Goal: Task Accomplishment & Management: Use online tool/utility

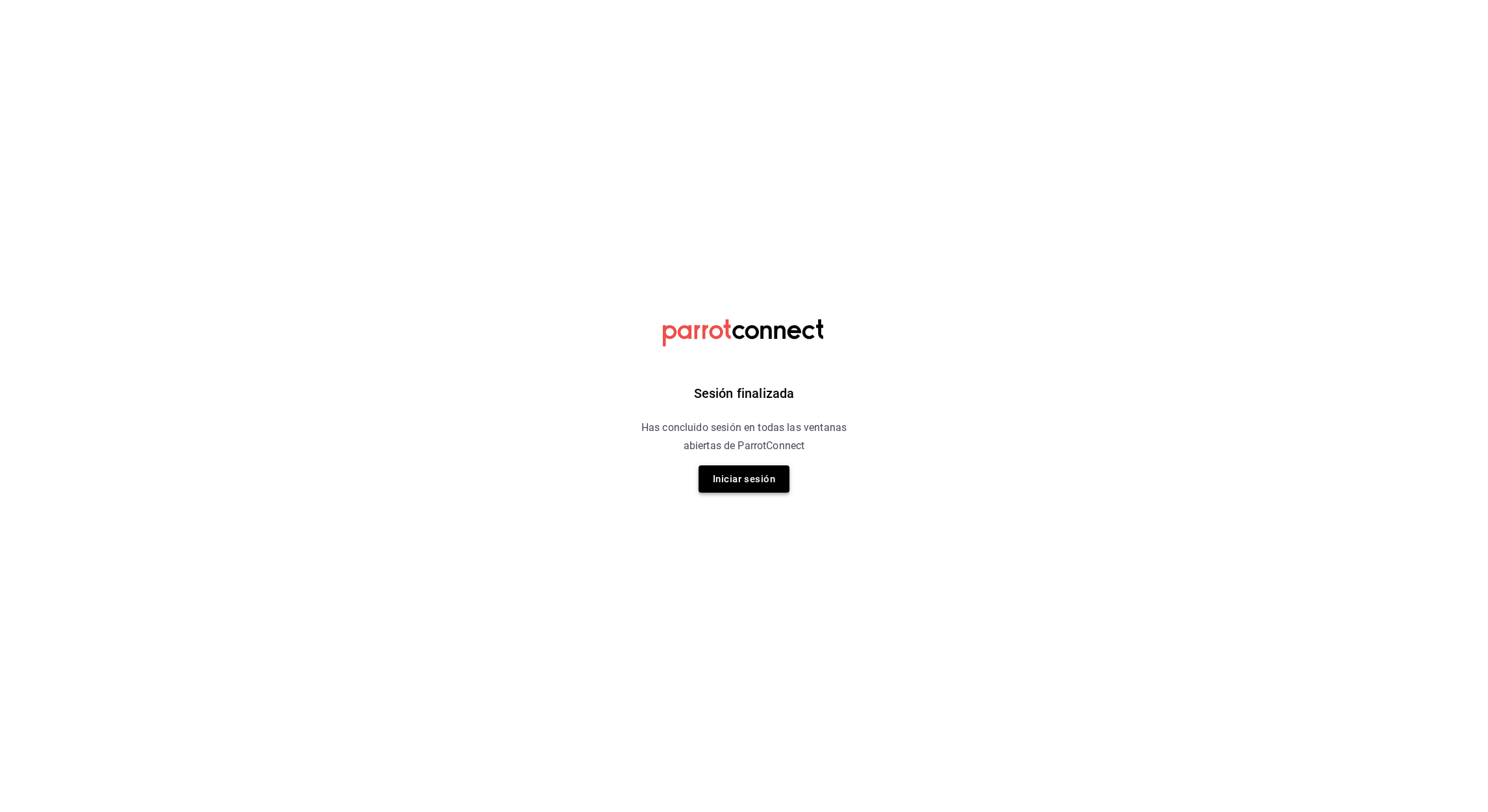
click at [730, 477] on button "Iniciar sesión" at bounding box center [744, 479] width 91 height 28
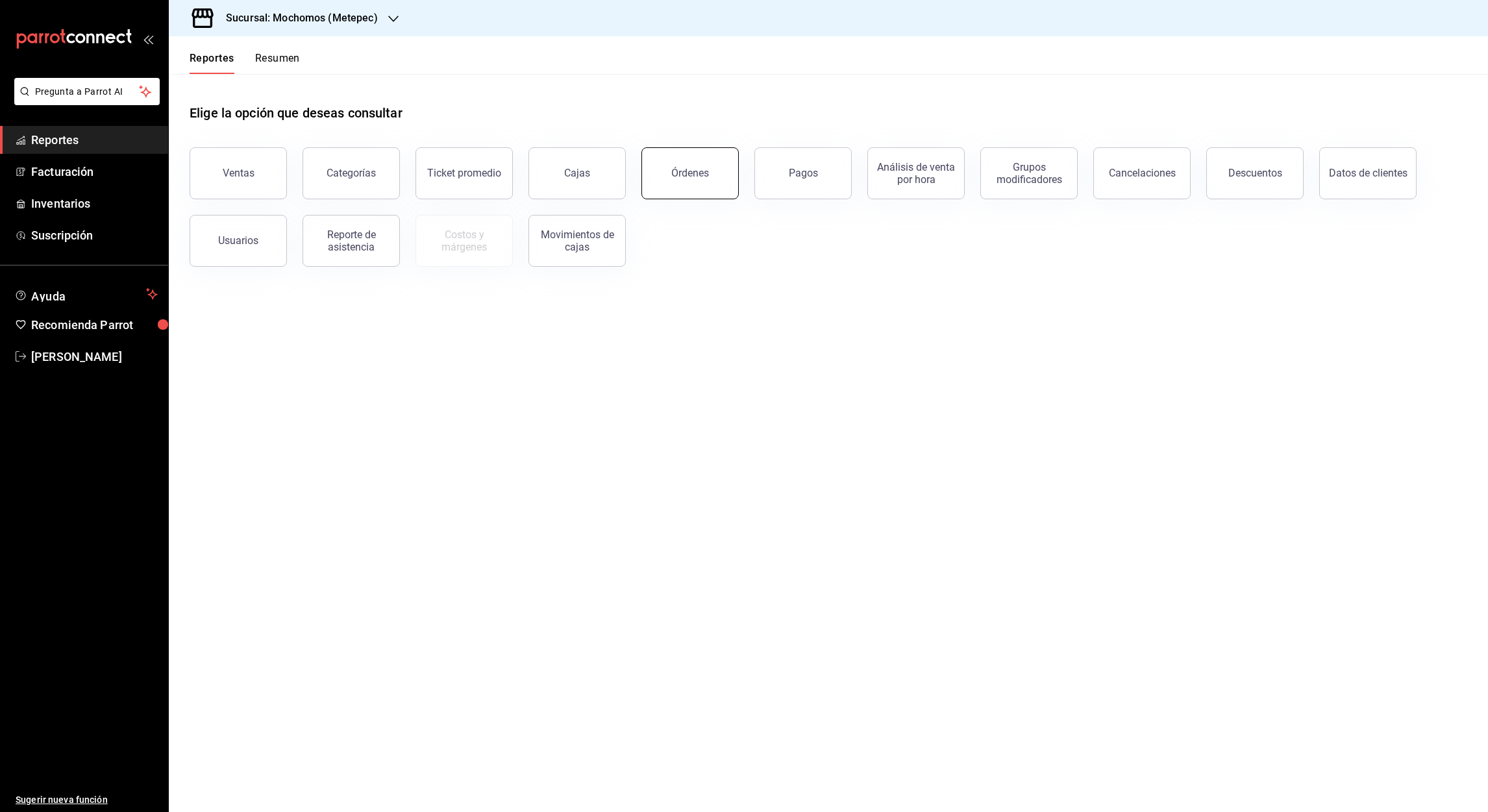
click at [690, 176] on div "Órdenes" at bounding box center [690, 173] width 38 height 12
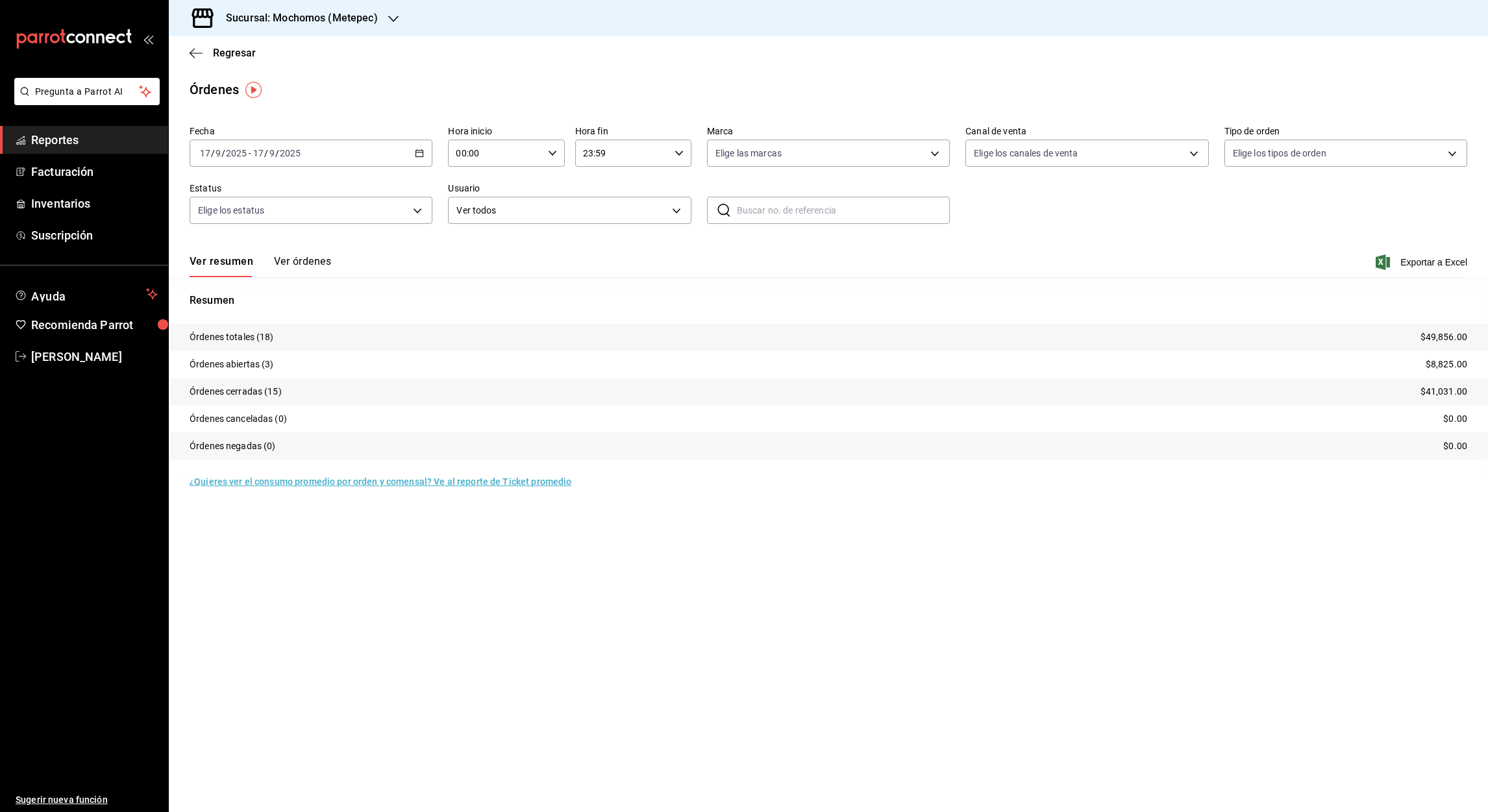
click at [420, 150] on \(Stroke\) "button" at bounding box center [419, 153] width 8 height 7
click at [245, 345] on li "Rango de fechas" at bounding box center [251, 338] width 121 height 29
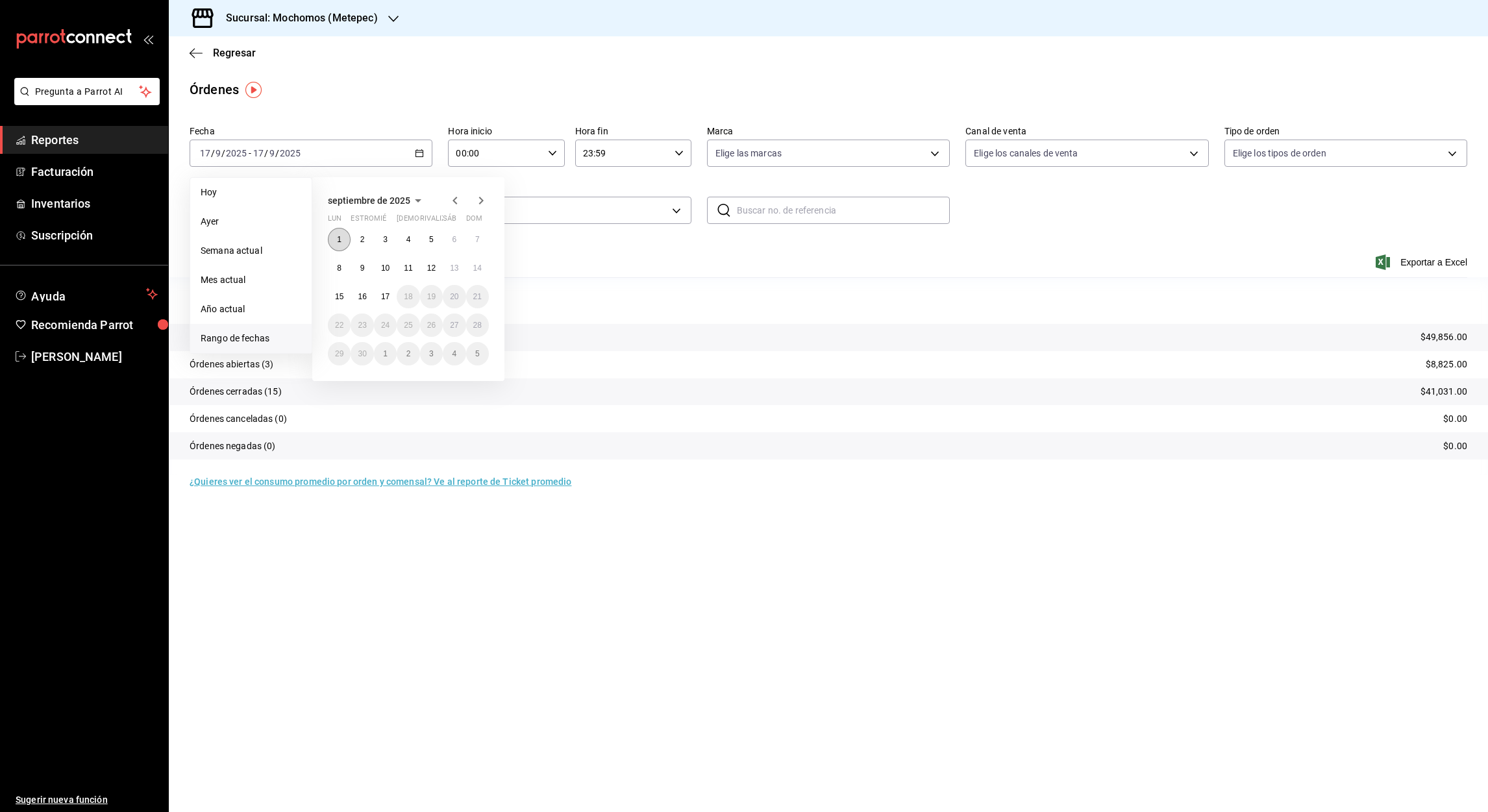
click at [337, 238] on abbr "1" at bounding box center [339, 239] width 5 height 9
click at [390, 293] on button "17" at bounding box center [385, 297] width 23 height 23
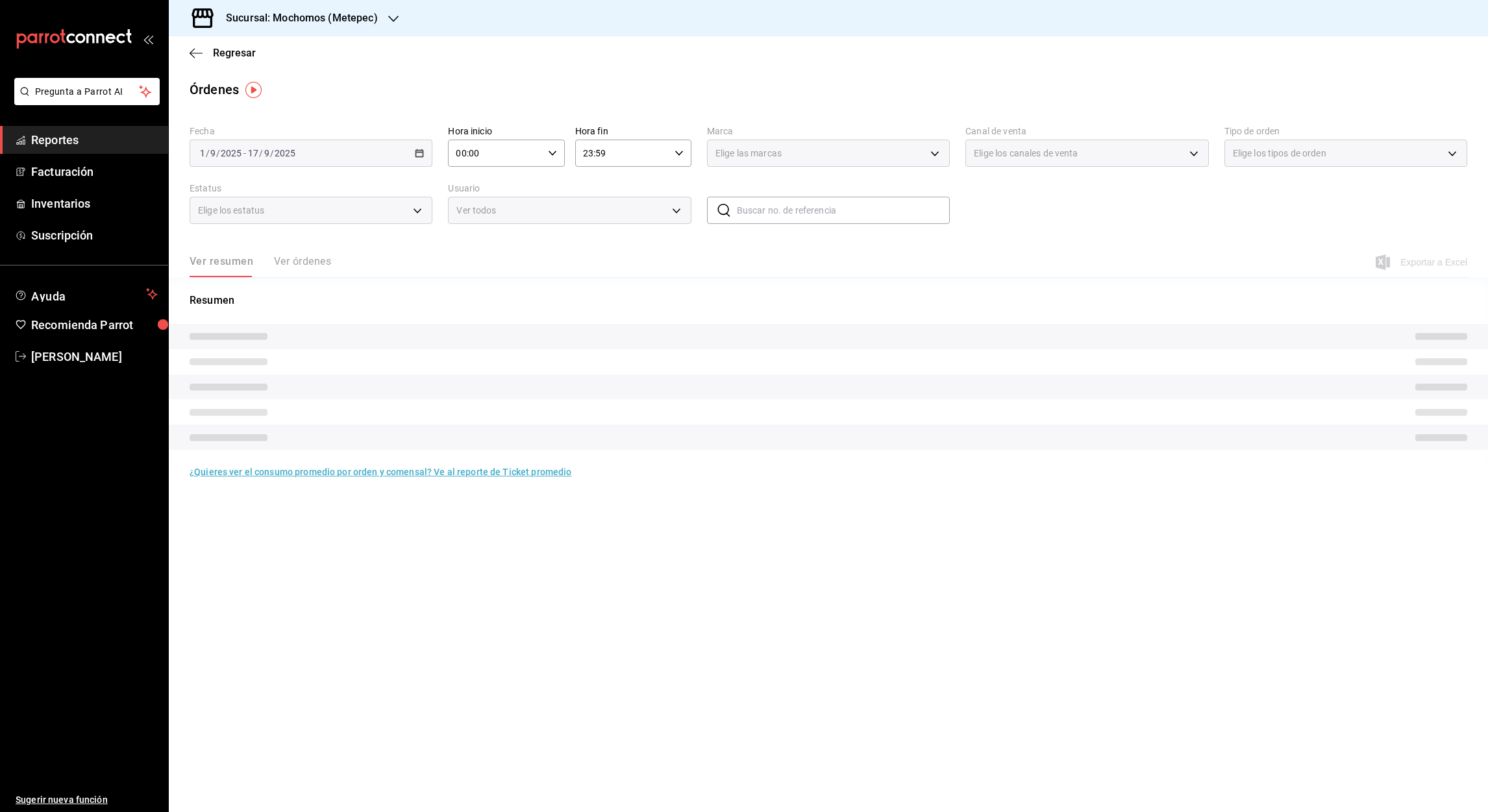
click at [462, 152] on input "00:00" at bounding box center [495, 153] width 94 height 26
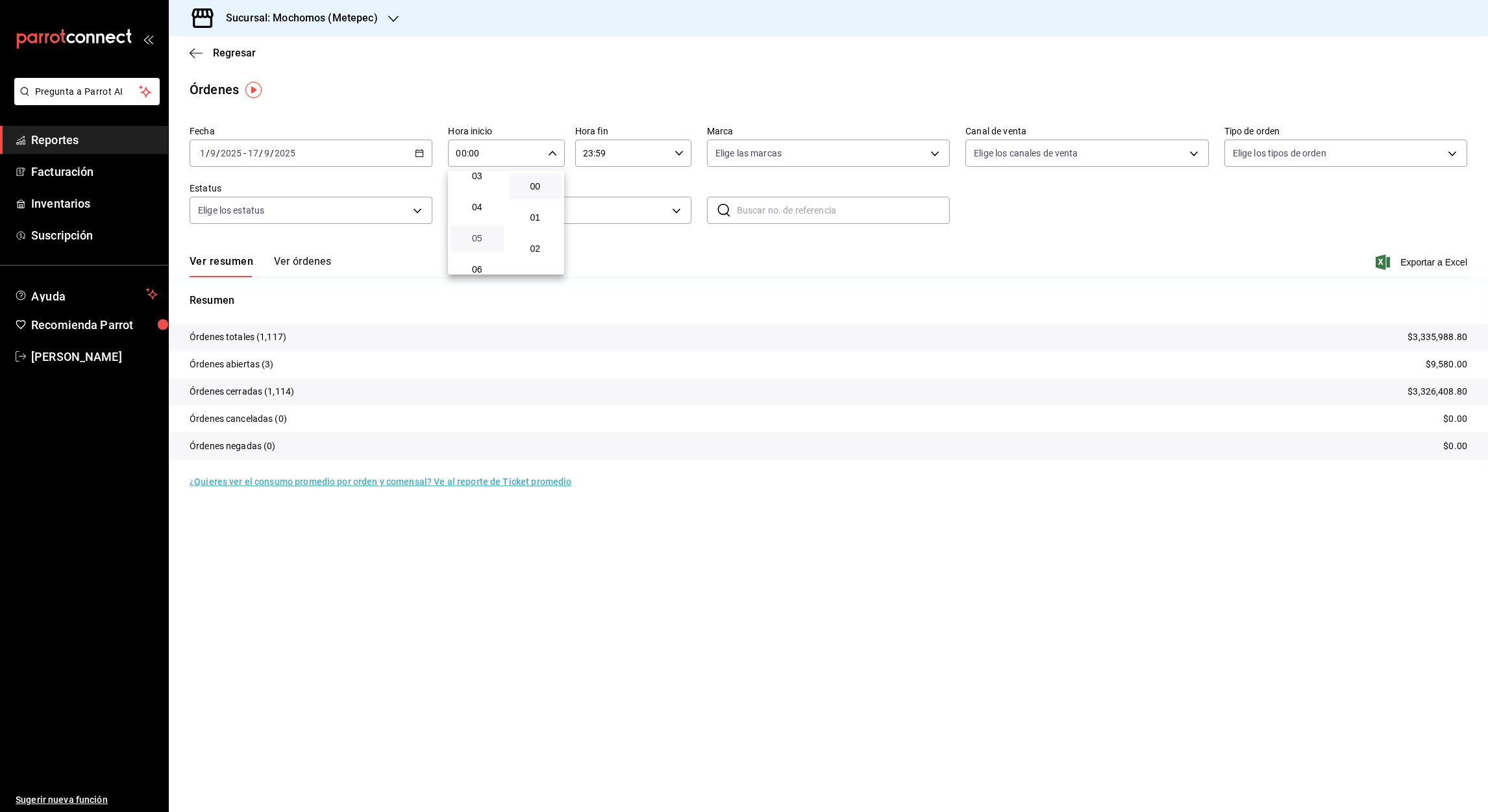
click at [482, 233] on span "05" at bounding box center [477, 238] width 38 height 10
type input "05:00"
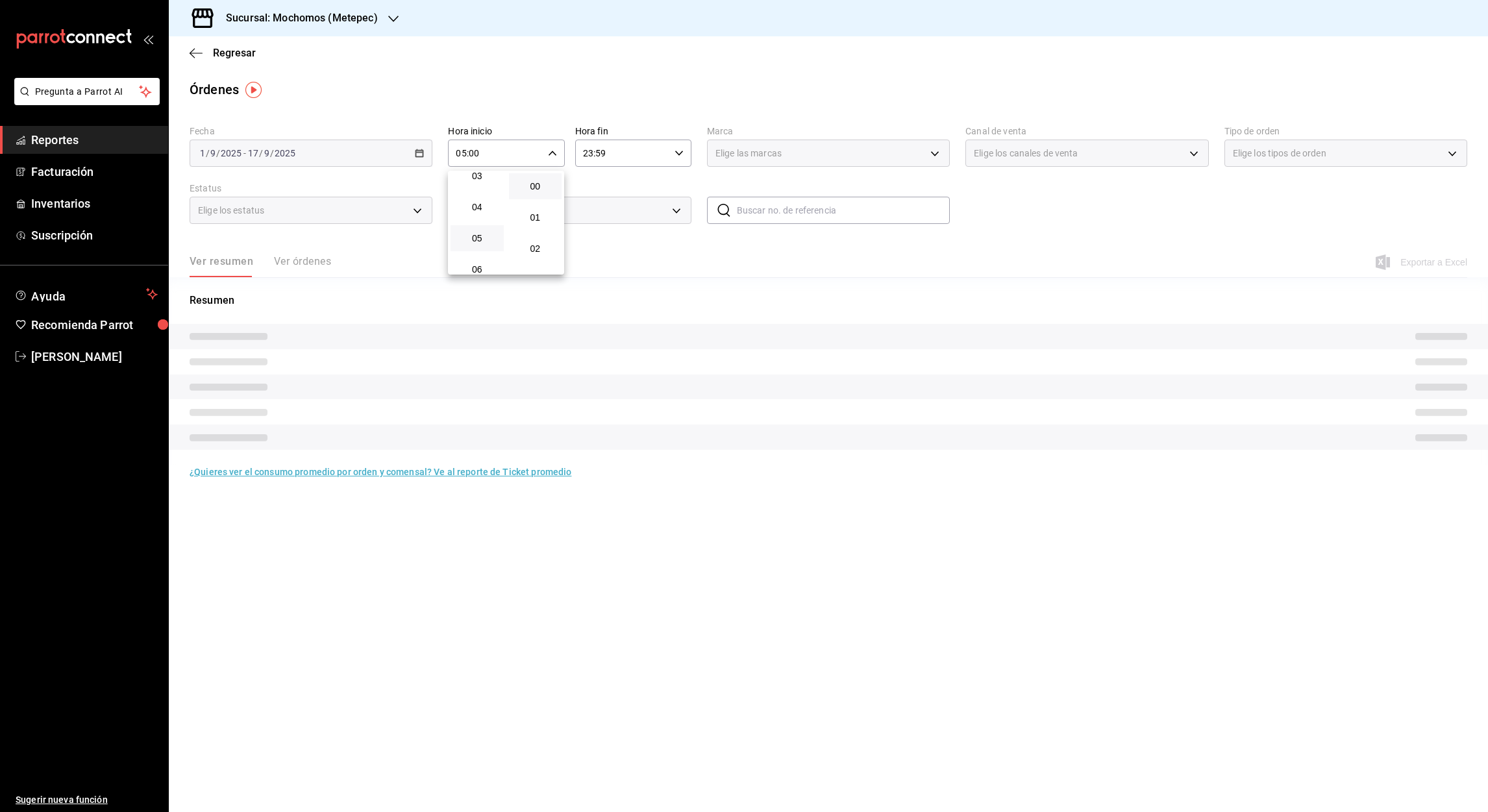
click at [591, 157] on div at bounding box center [744, 406] width 1488 height 812
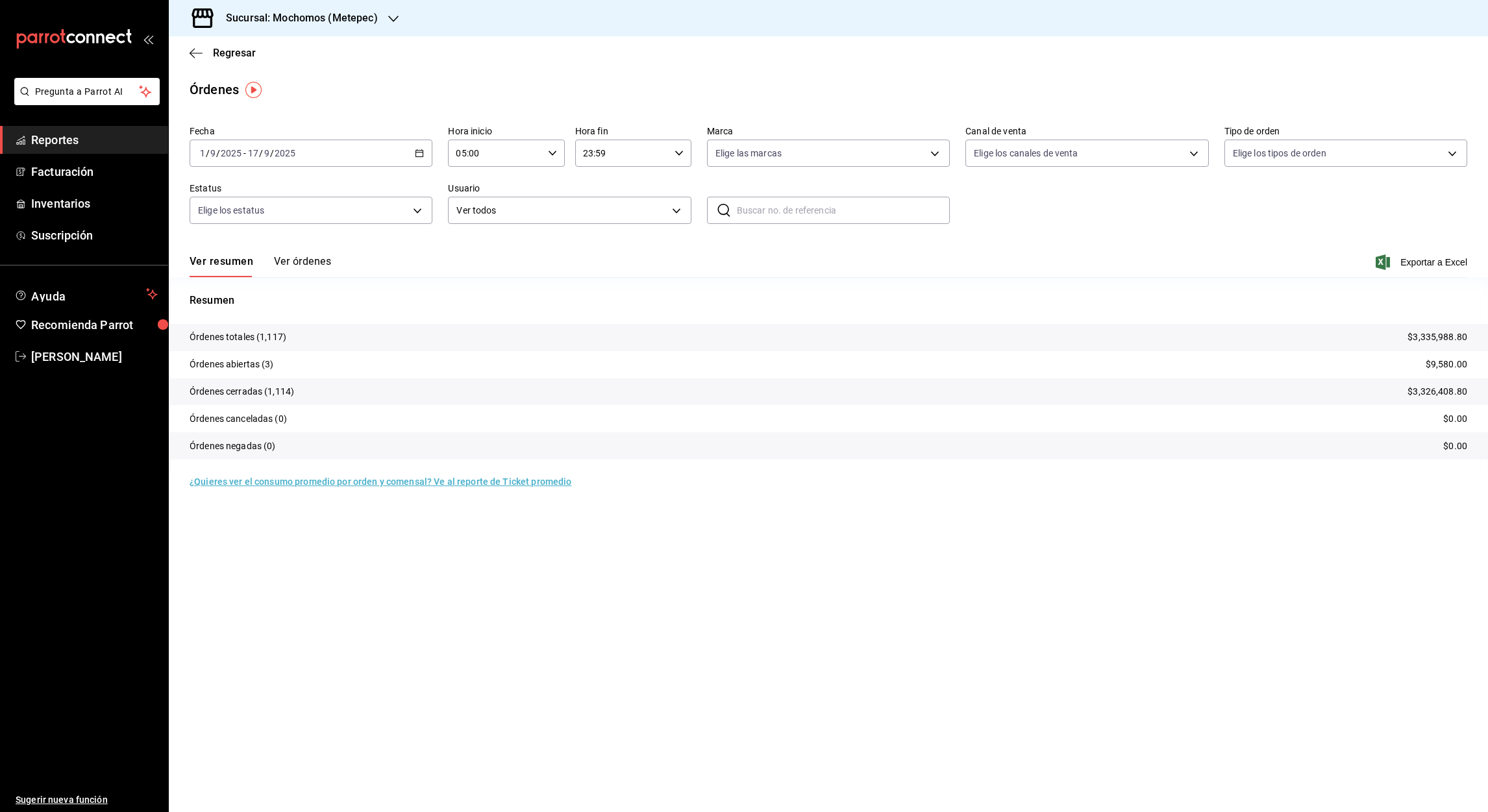
click at [590, 155] on input "23:59" at bounding box center [622, 153] width 94 height 26
click at [598, 250] on button "05" at bounding box center [604, 246] width 53 height 26
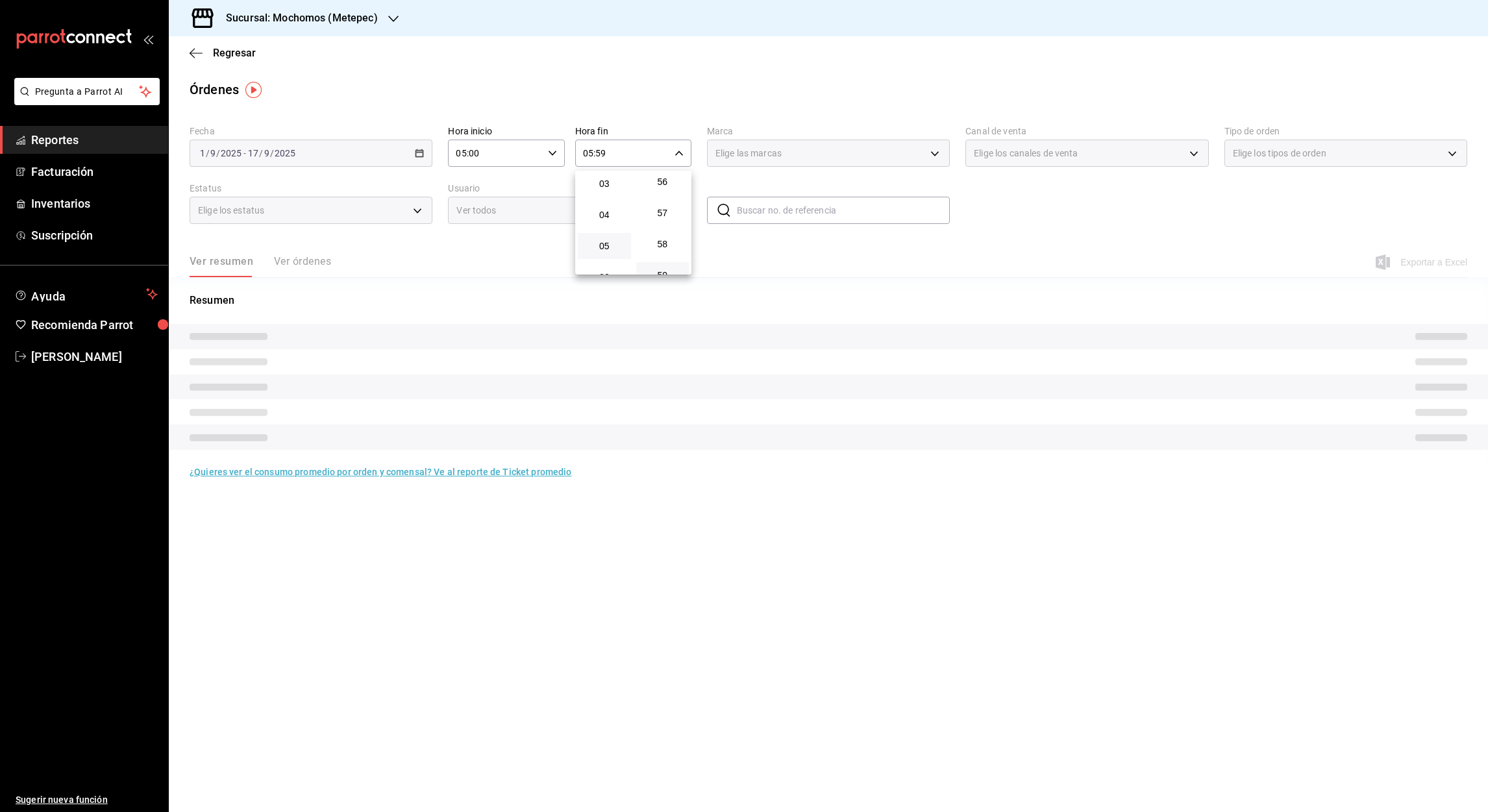
click at [603, 152] on div at bounding box center [744, 406] width 1488 height 812
click at [599, 152] on input "05:59" at bounding box center [622, 153] width 94 height 26
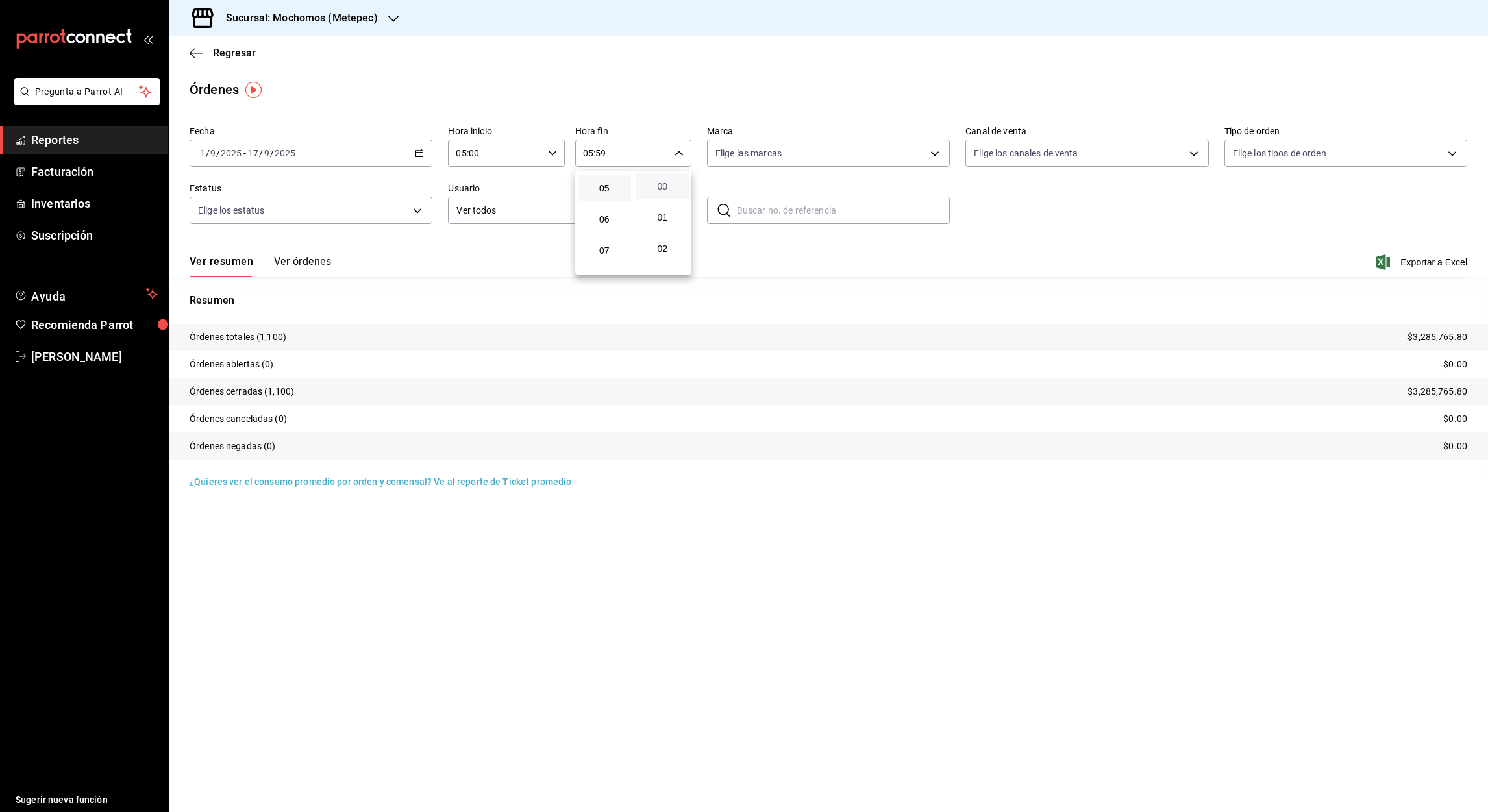
click at [663, 186] on span "00" at bounding box center [663, 186] width 38 height 10
type input "05:00"
click at [1435, 259] on div at bounding box center [744, 406] width 1488 height 812
click at [1420, 266] on font "Exportar a Excel" at bounding box center [1433, 262] width 67 height 10
click at [193, 54] on icon "button" at bounding box center [196, 53] width 13 height 12
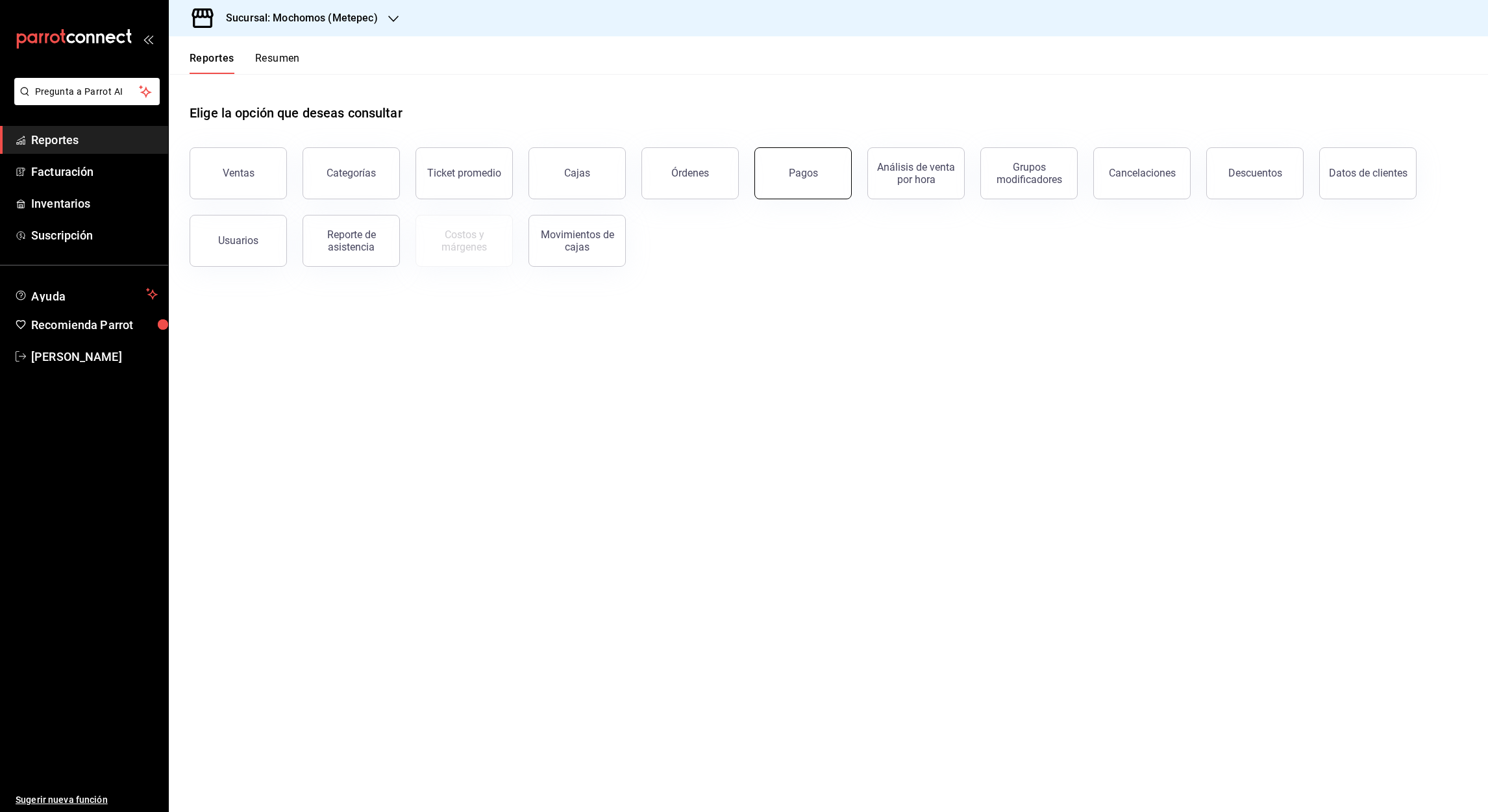
click at [825, 171] on button "Pagos" at bounding box center [803, 173] width 97 height 52
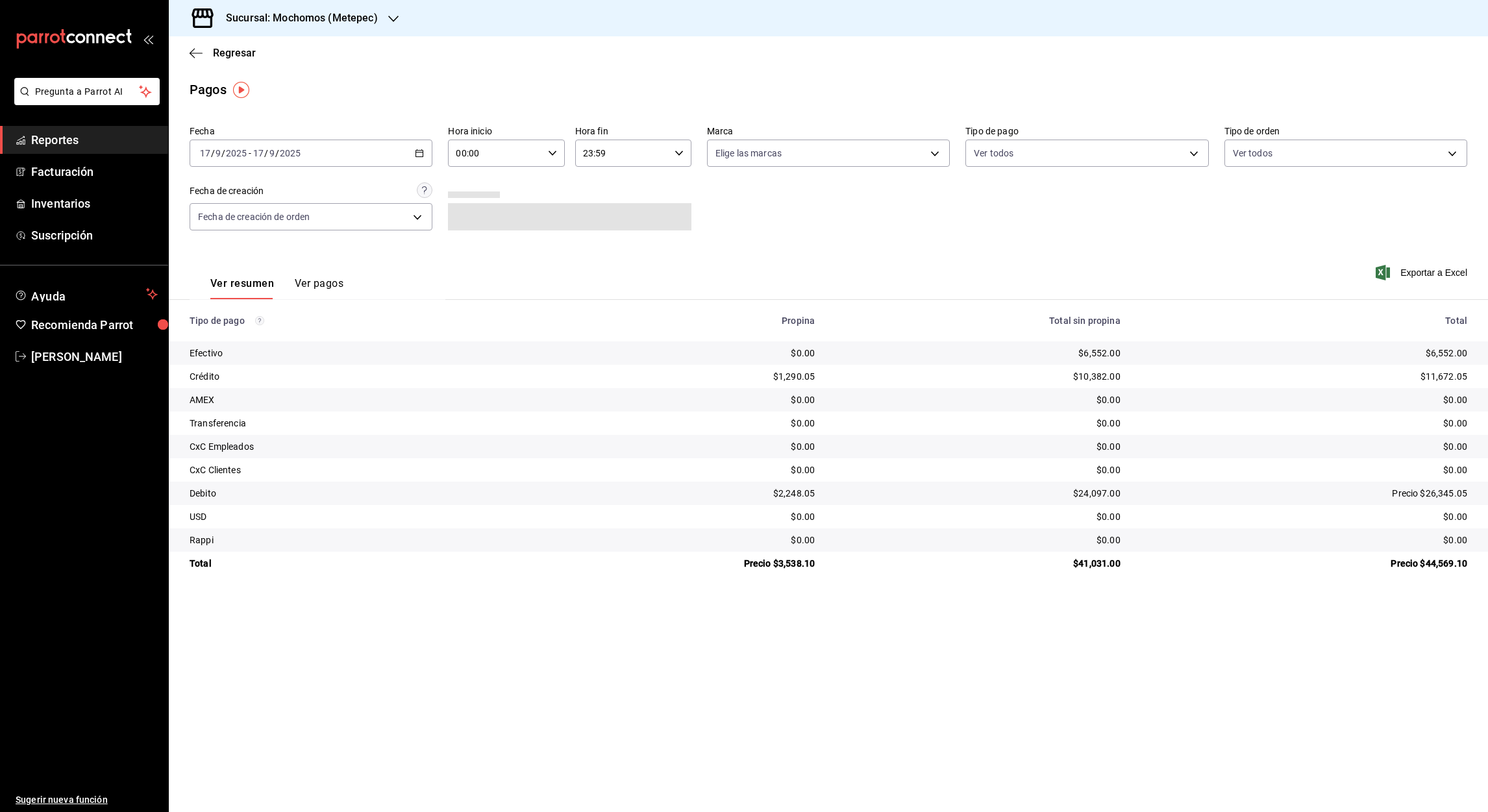
click at [427, 155] on div "2025-09-17 17 / 9 / 2025 - 2025-09-17 17 / 9 / 2025" at bounding box center [311, 153] width 243 height 28
click at [231, 309] on span "Año actual" at bounding box center [251, 309] width 101 height 14
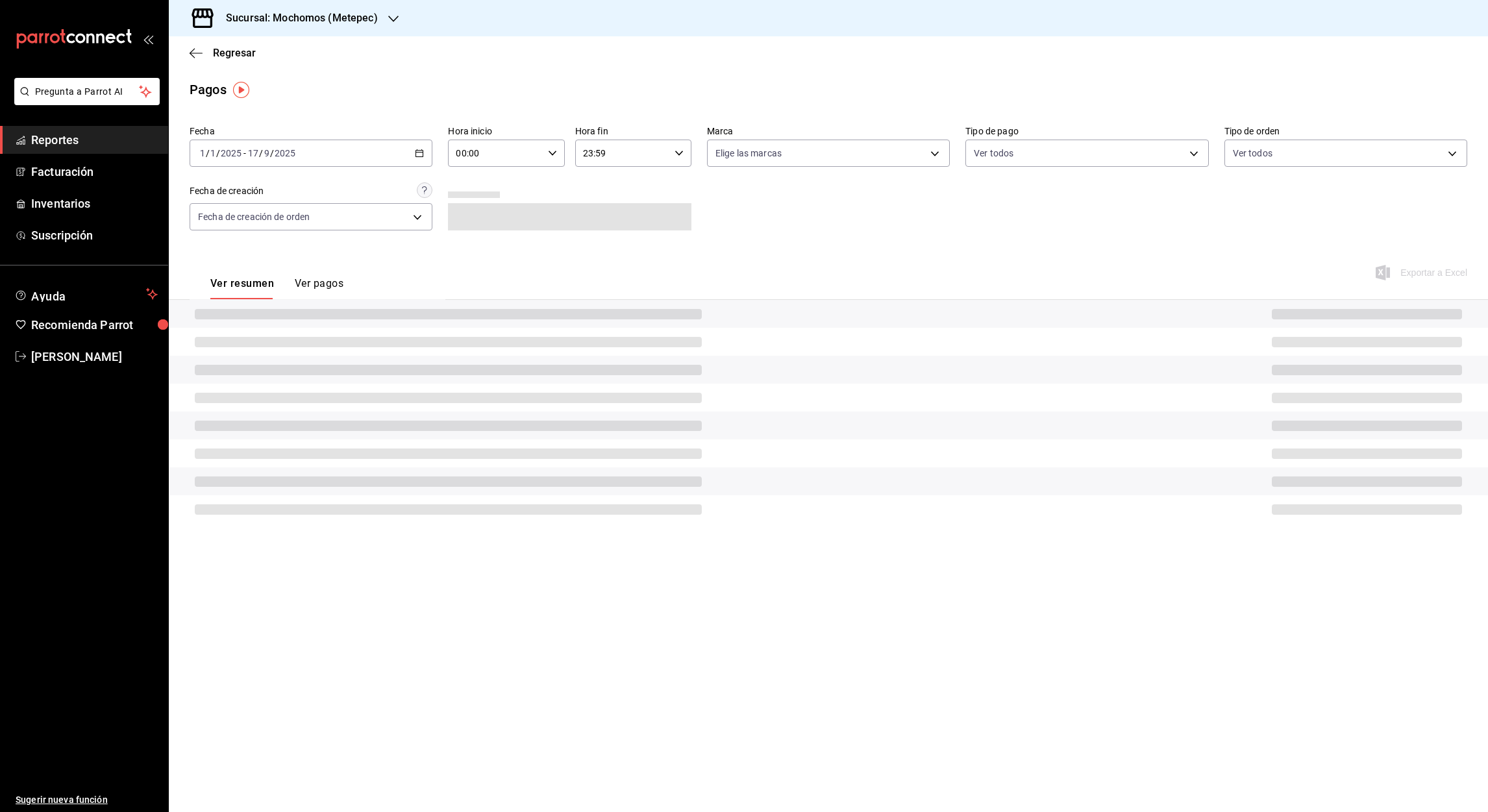
click at [420, 157] on \(Stroke\) "button" at bounding box center [419, 153] width 8 height 7
click at [236, 339] on span "Rango de fechas" at bounding box center [251, 339] width 101 height 14
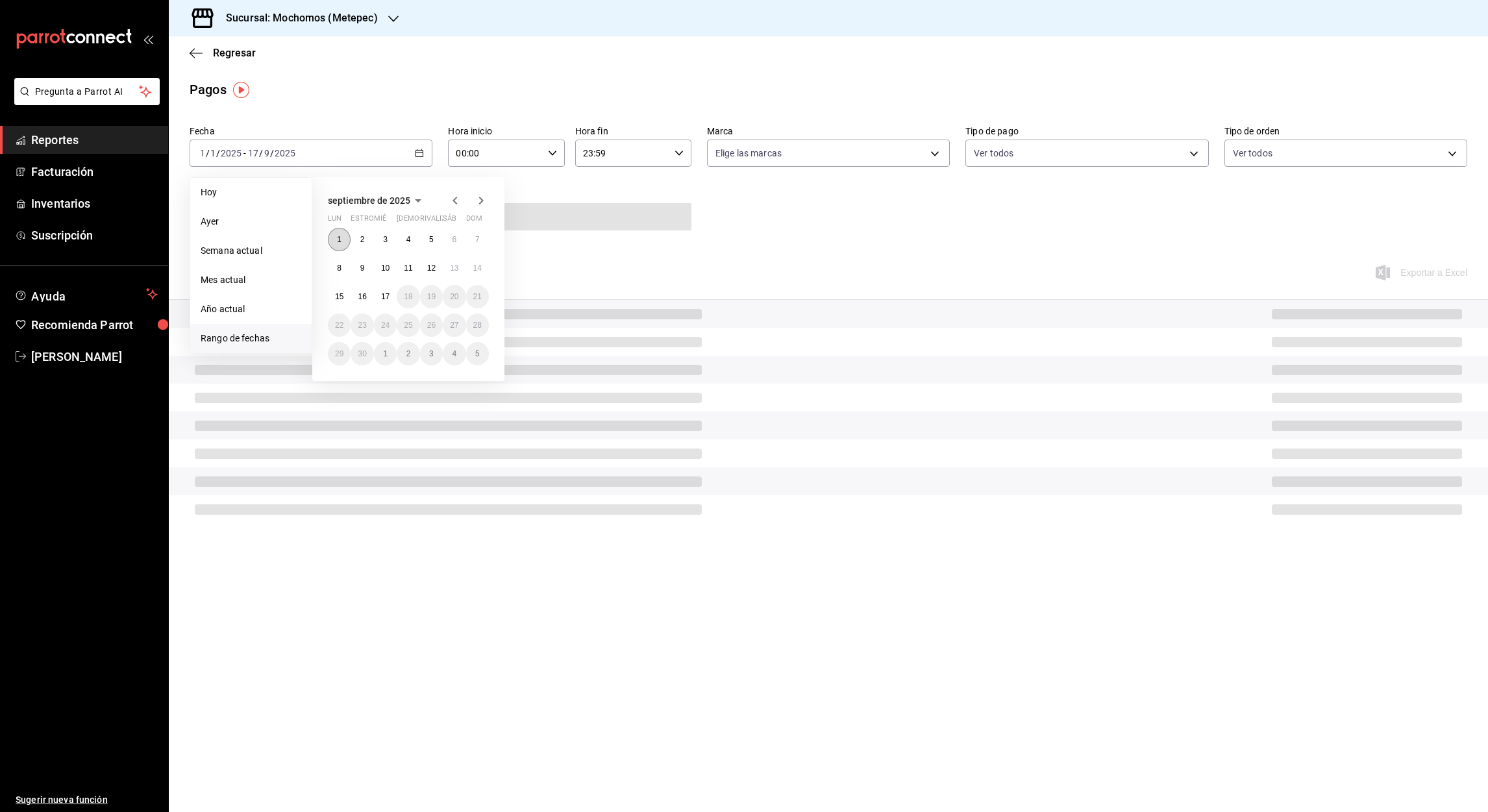
click at [341, 238] on abbr "1" at bounding box center [339, 239] width 5 height 9
click at [390, 295] on button "17" at bounding box center [385, 297] width 23 height 23
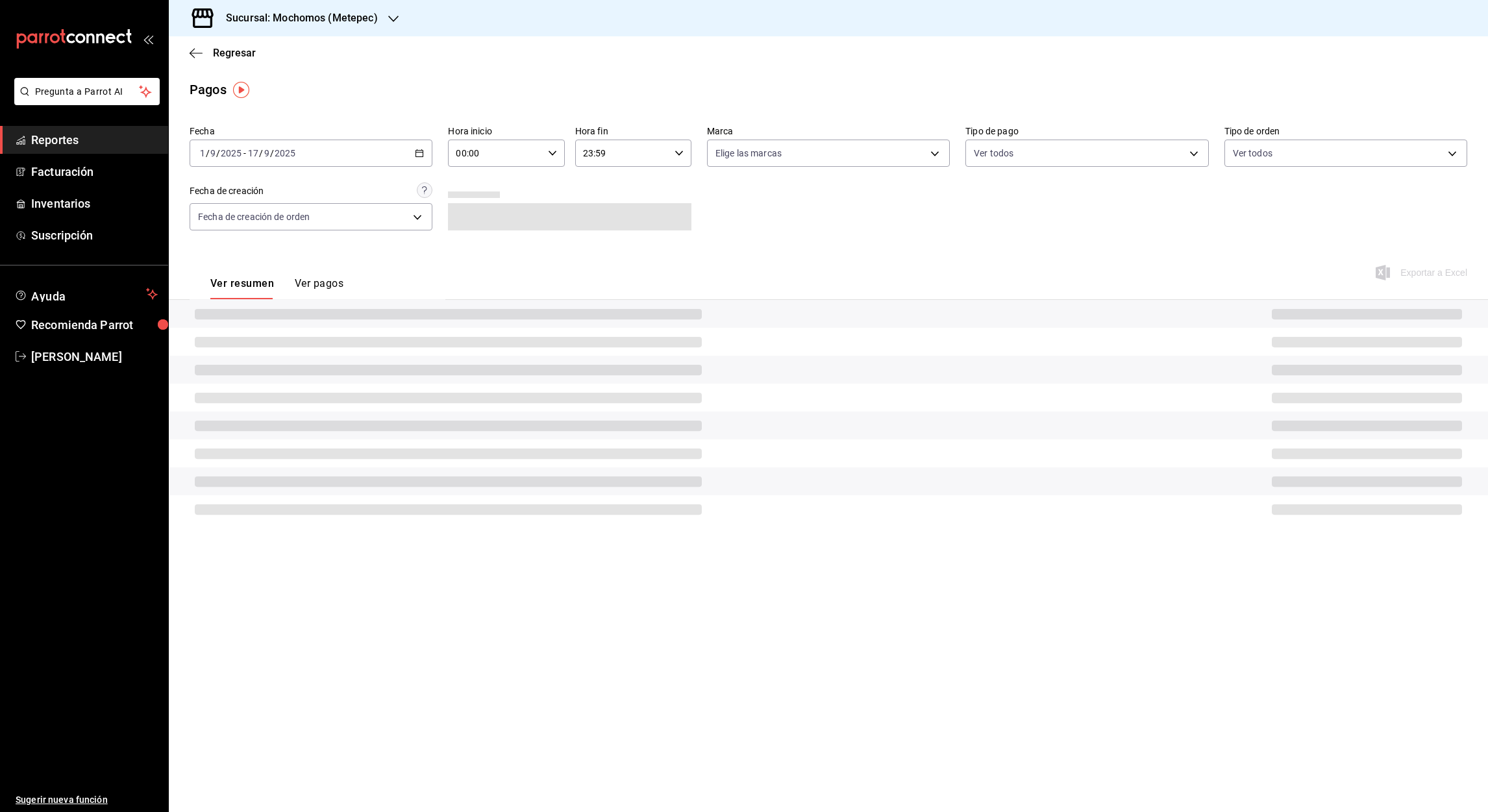
click at [460, 151] on input "00:00" at bounding box center [495, 153] width 94 height 26
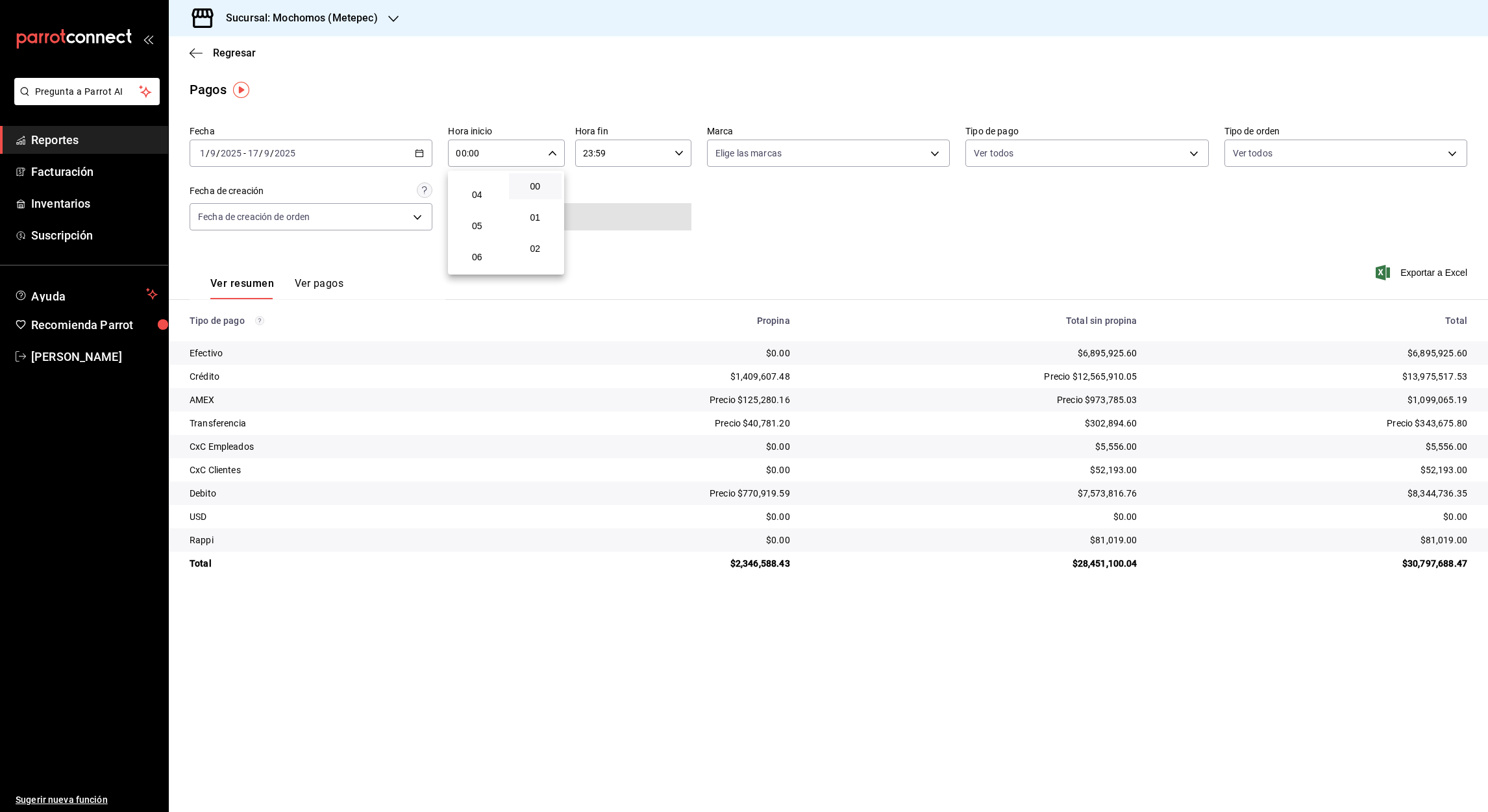
scroll to position [119, 0]
click at [473, 225] on span "05" at bounding box center [477, 223] width 38 height 10
type input "05:00"
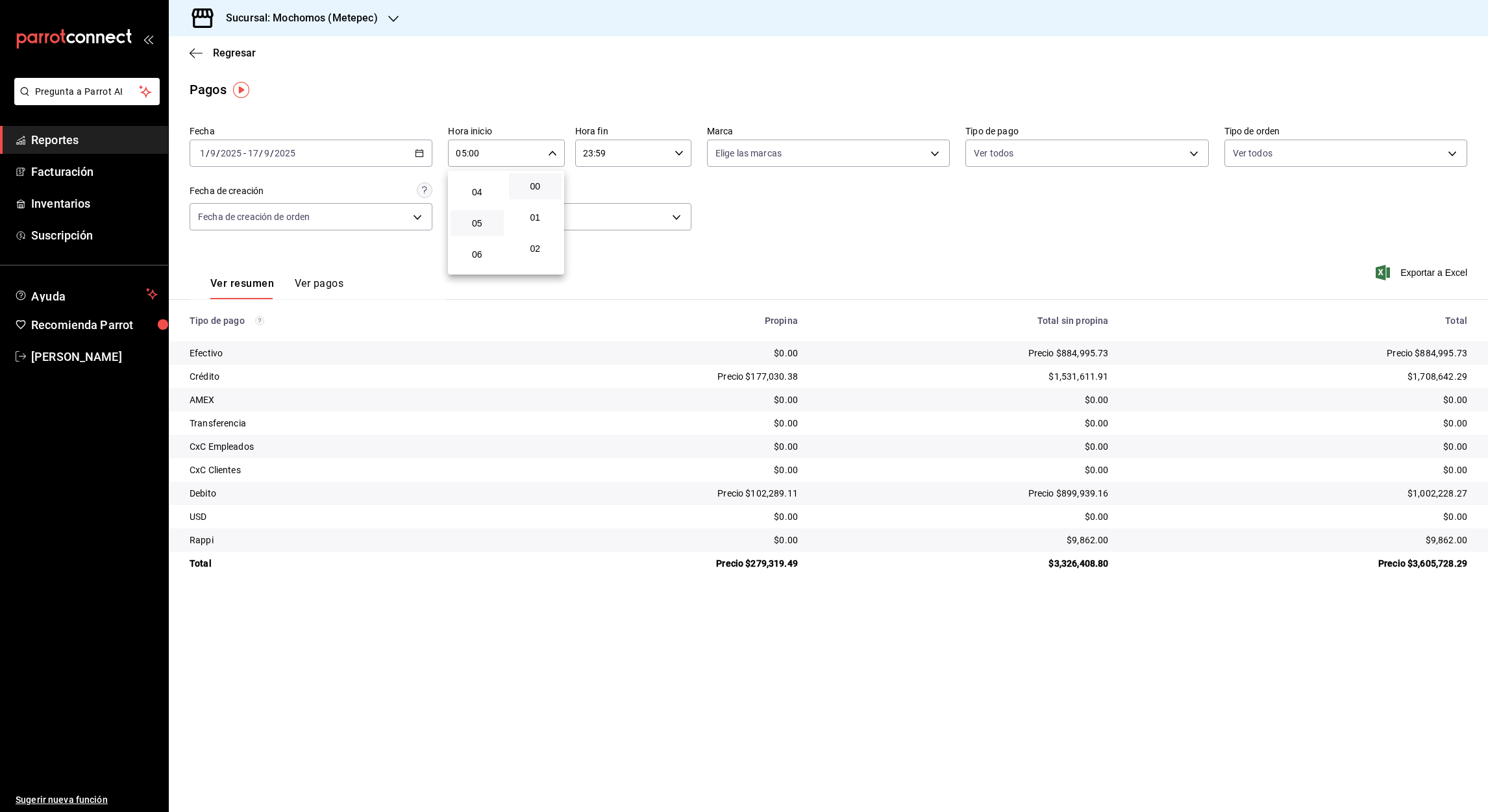
click at [587, 159] on div at bounding box center [744, 406] width 1488 height 812
click at [587, 152] on input "23:59" at bounding box center [622, 153] width 94 height 26
click at [600, 207] on span "05" at bounding box center [604, 212] width 38 height 10
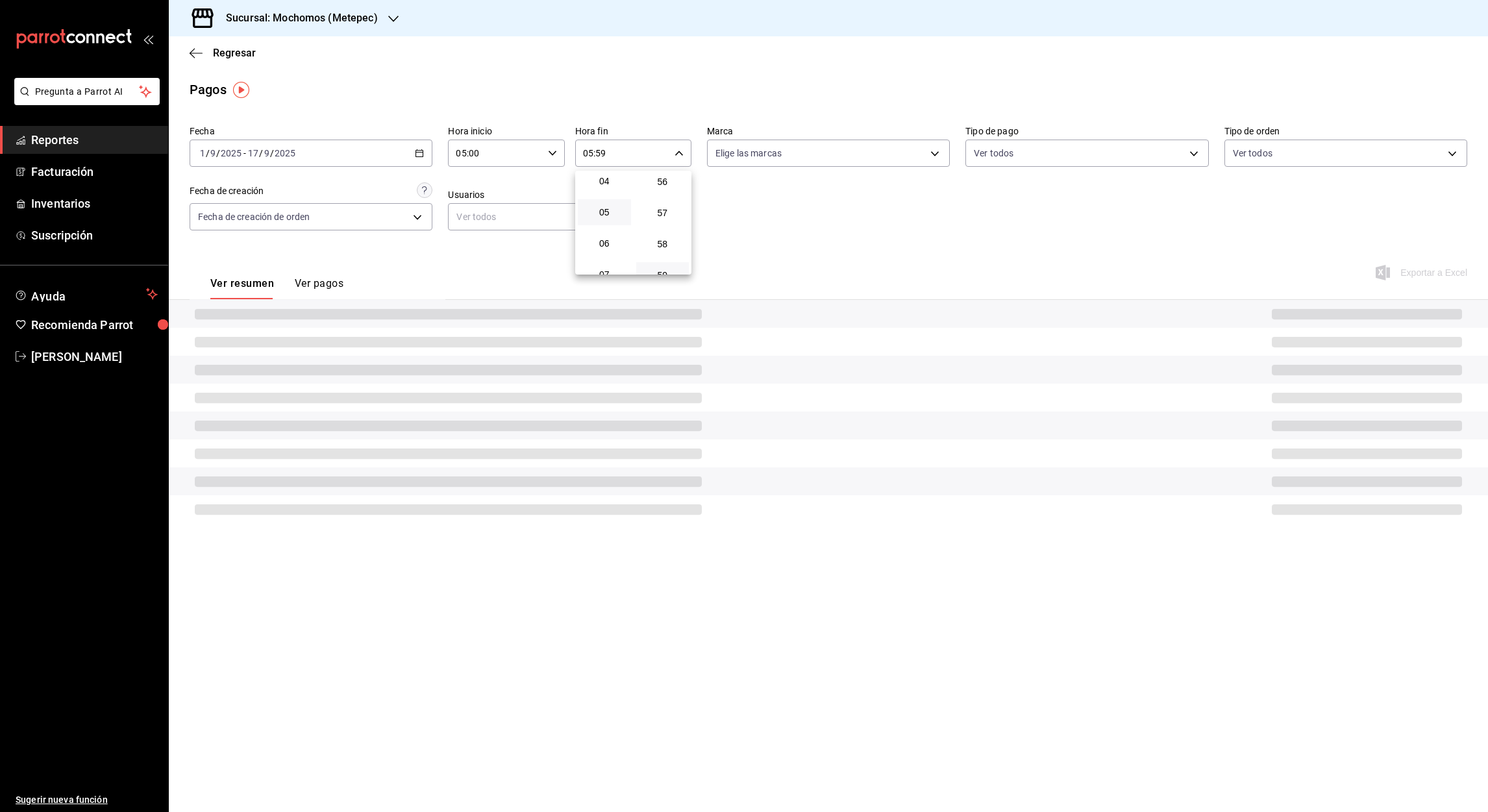
click at [598, 153] on div at bounding box center [744, 406] width 1488 height 812
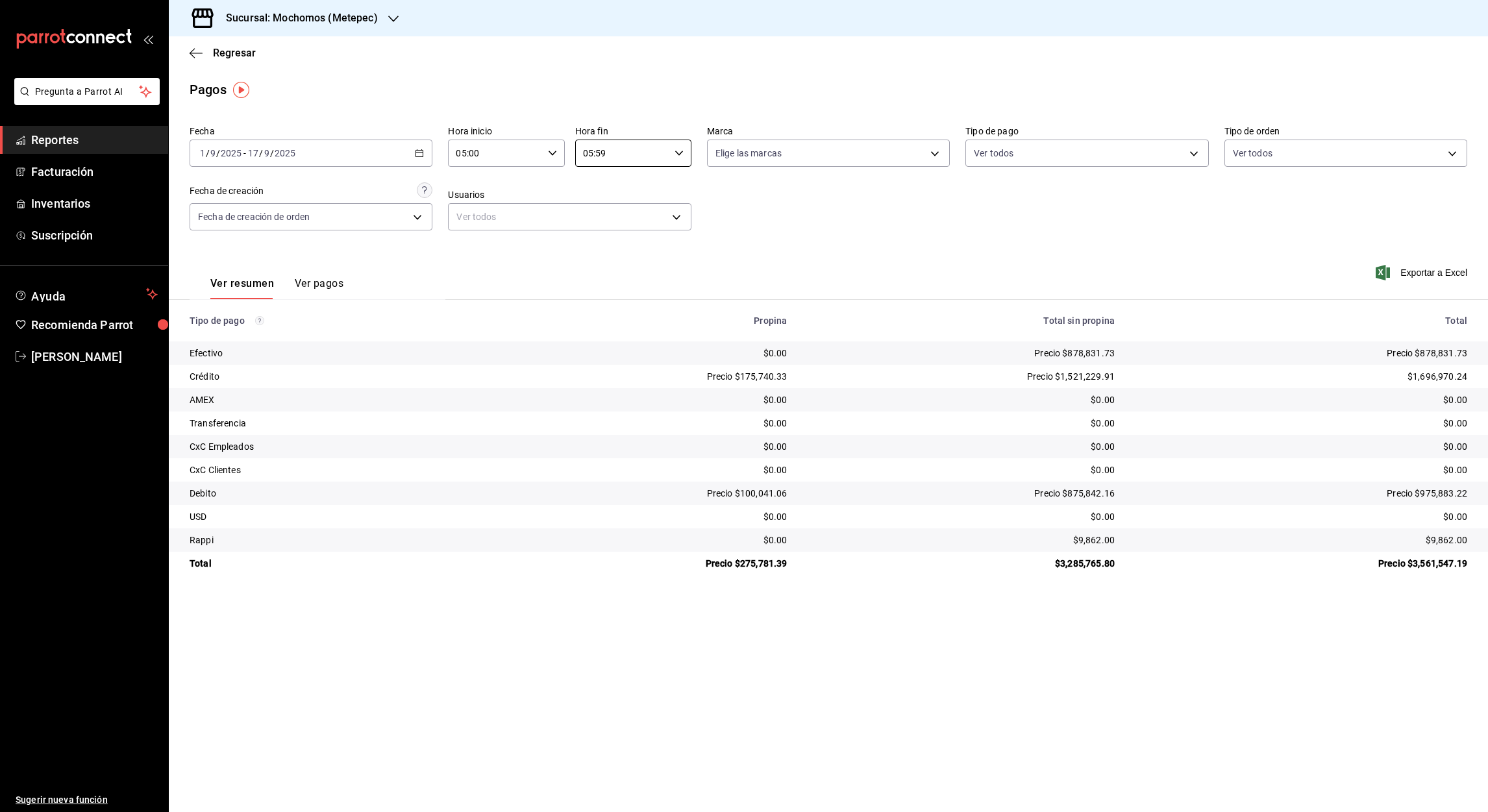
click at [598, 153] on input "05:59" at bounding box center [622, 153] width 94 height 26
click at [656, 184] on span "00" at bounding box center [663, 186] width 38 height 10
type input "05:00"
click at [1432, 270] on div at bounding box center [744, 406] width 1488 height 812
click at [1436, 277] on font "Exportar a Excel" at bounding box center [1433, 273] width 67 height 10
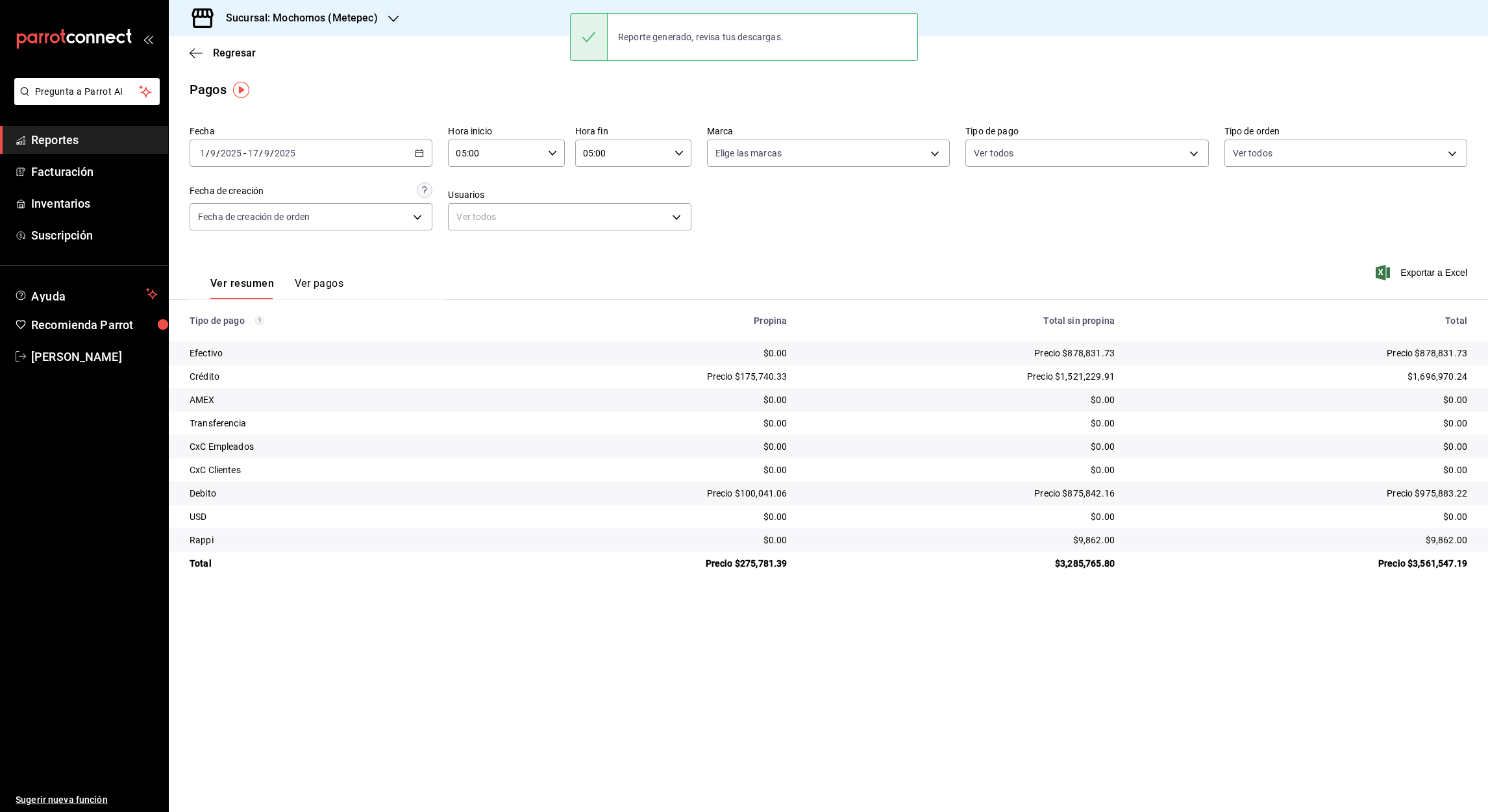
click at [1019, 212] on div "Fecha 2025-09-01 1 / 9 / 2025 - 2025-09-17 17 / 9 / 2025 Hora inicio 05:00 Hora…" at bounding box center [828, 183] width 1277 height 126
click at [195, 54] on icon "button" at bounding box center [196, 53] width 13 height 12
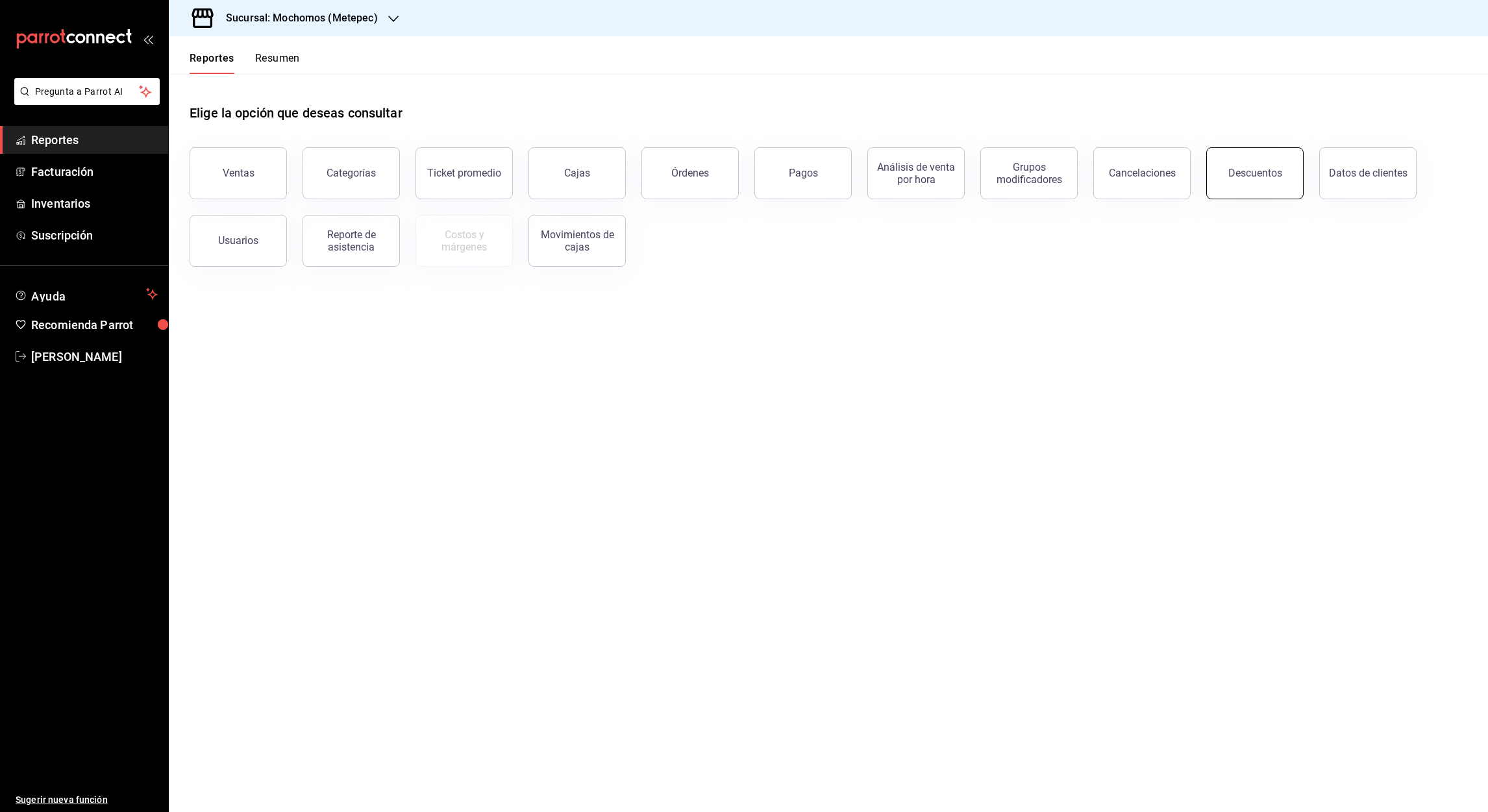
click at [1238, 171] on div "Descuentos" at bounding box center [1255, 173] width 54 height 12
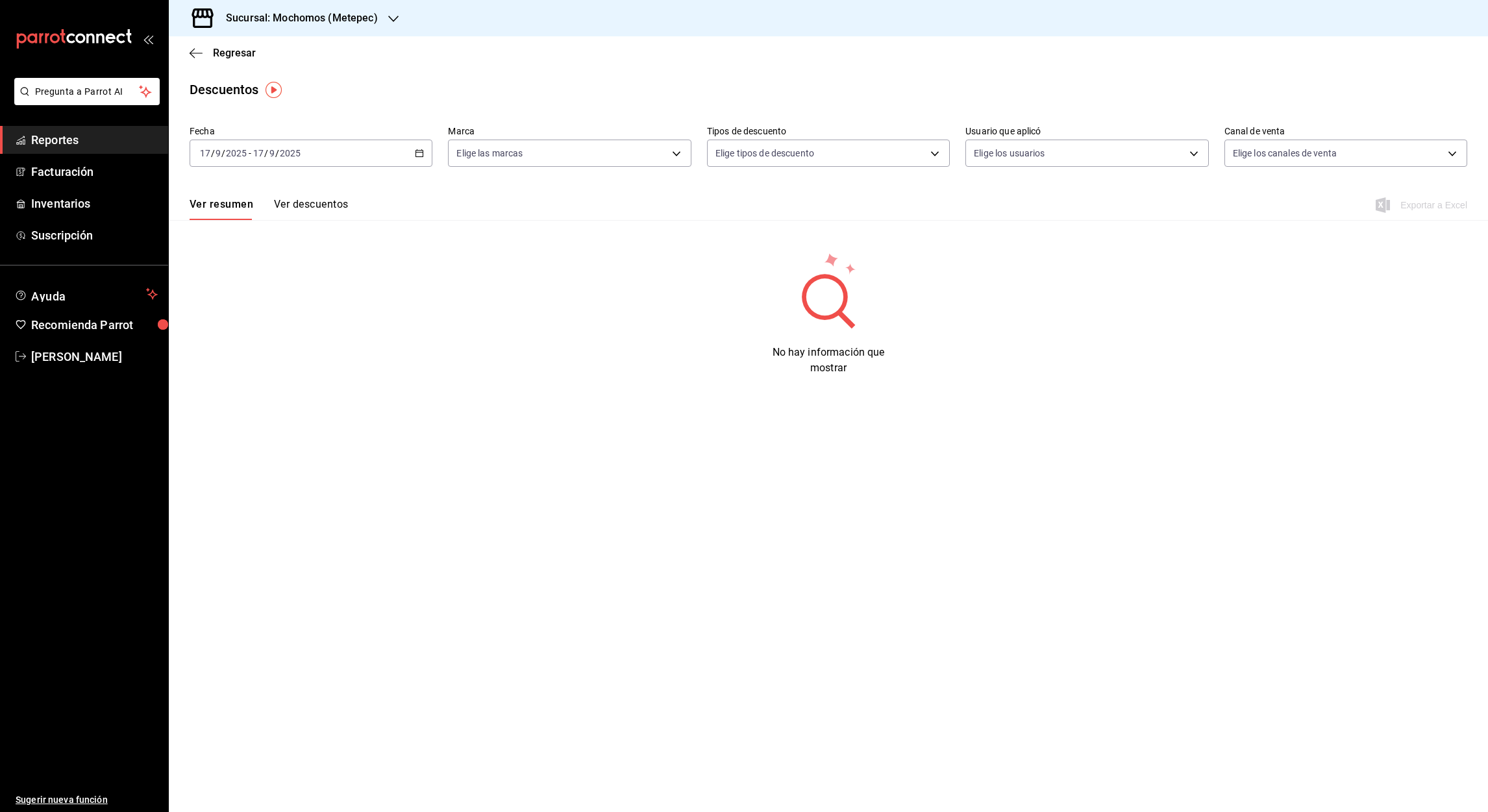
click at [421, 152] on icon "button" at bounding box center [419, 152] width 9 height 9
click at [241, 330] on li "Rango de fechas" at bounding box center [251, 338] width 121 height 29
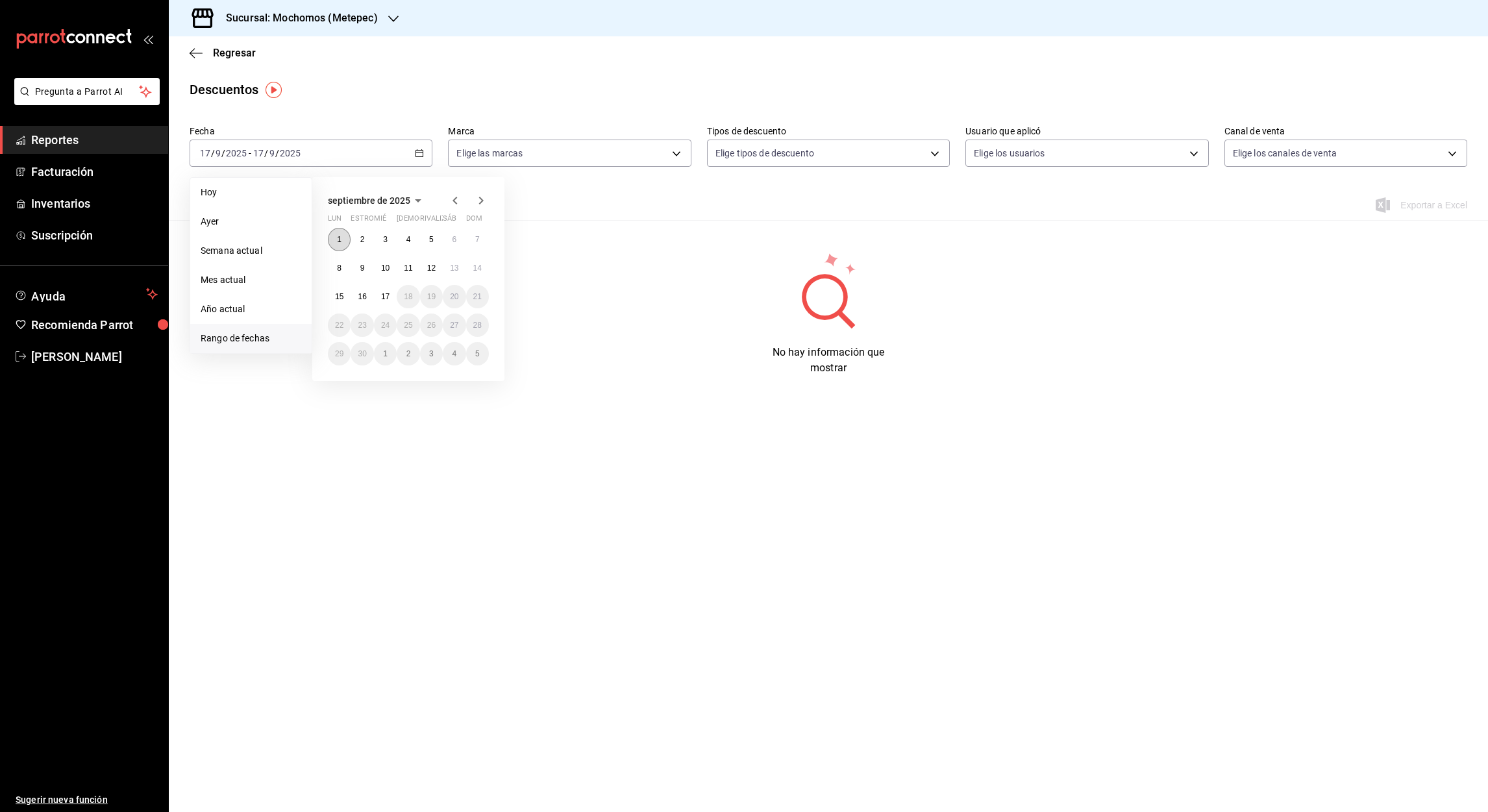
click at [333, 239] on button "1" at bounding box center [339, 239] width 23 height 23
click at [376, 295] on button "17" at bounding box center [385, 297] width 23 height 23
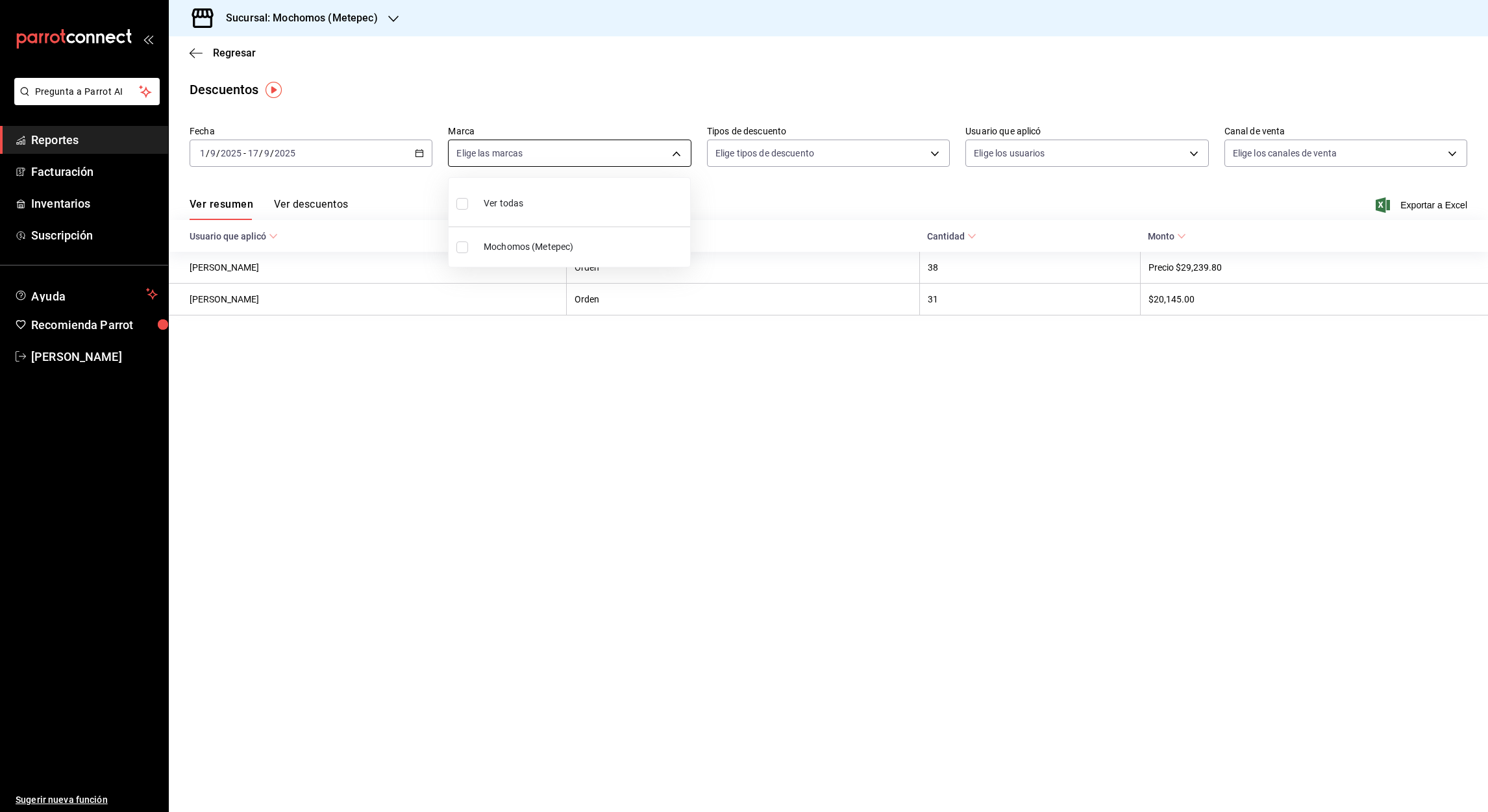
click at [674, 155] on body "Pregunta a Parrot AI Reportes Facturación Inventarios Suscripción Ayuda Recomie…" at bounding box center [744, 406] width 1488 height 812
click at [465, 245] on input "checkbox" at bounding box center [462, 247] width 12 height 12
checkbox input "true"
type input "2365f74e-aa6b-4392-bdf2-72765591bddf"
checkbox input "true"
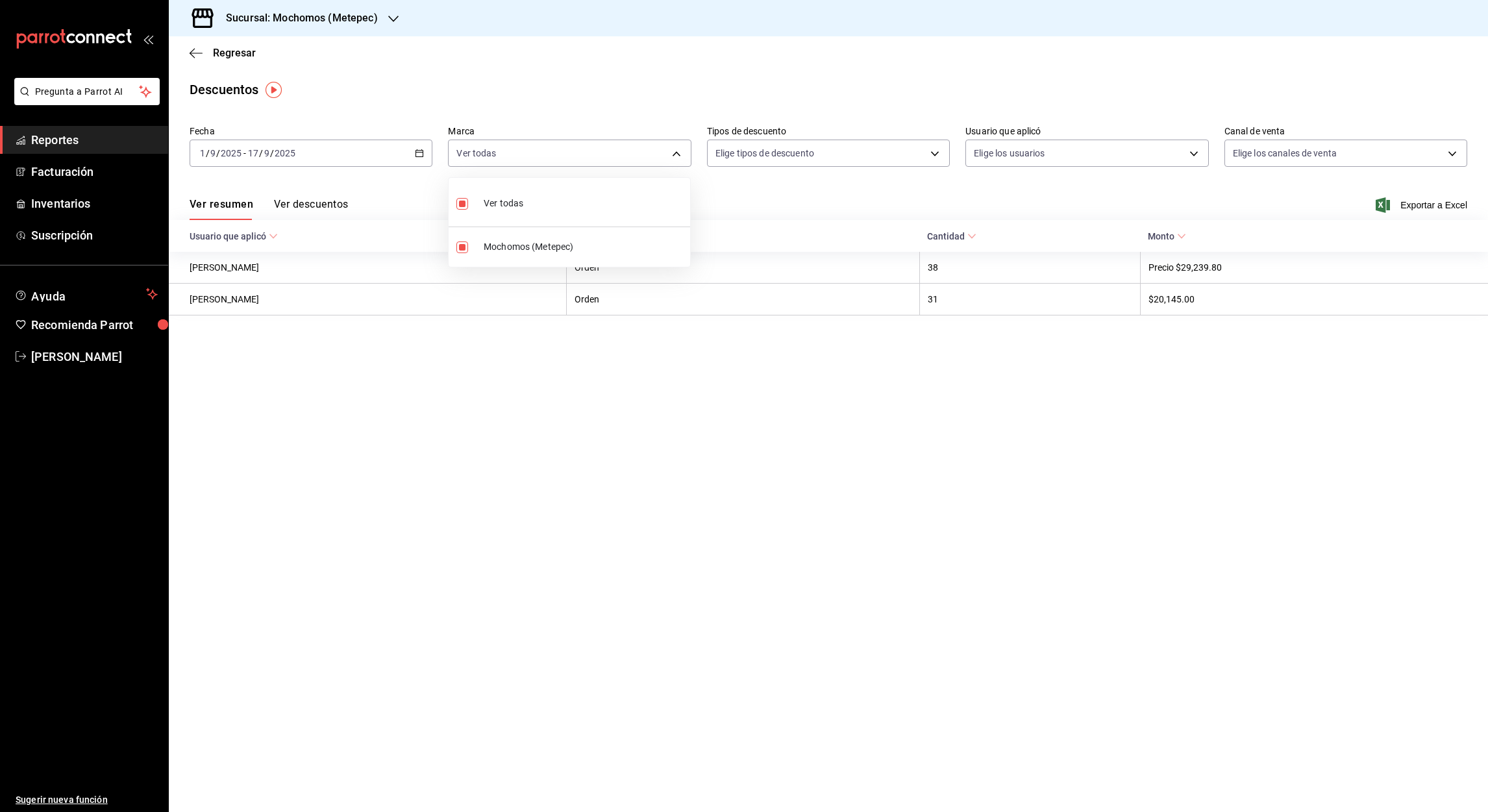
click at [1435, 200] on div at bounding box center [744, 406] width 1488 height 812
click at [1412, 203] on font "Exportar a Excel" at bounding box center [1433, 205] width 67 height 10
click at [1172, 390] on main "Regresar Descuentos Fecha 2025-09-01 1 / 9 / 2025 - 2025-09-17 17 / 9 / 2025 Ma…" at bounding box center [828, 424] width 1319 height 775
click at [1409, 199] on span "Exportar a Excel" at bounding box center [1422, 205] width 89 height 16
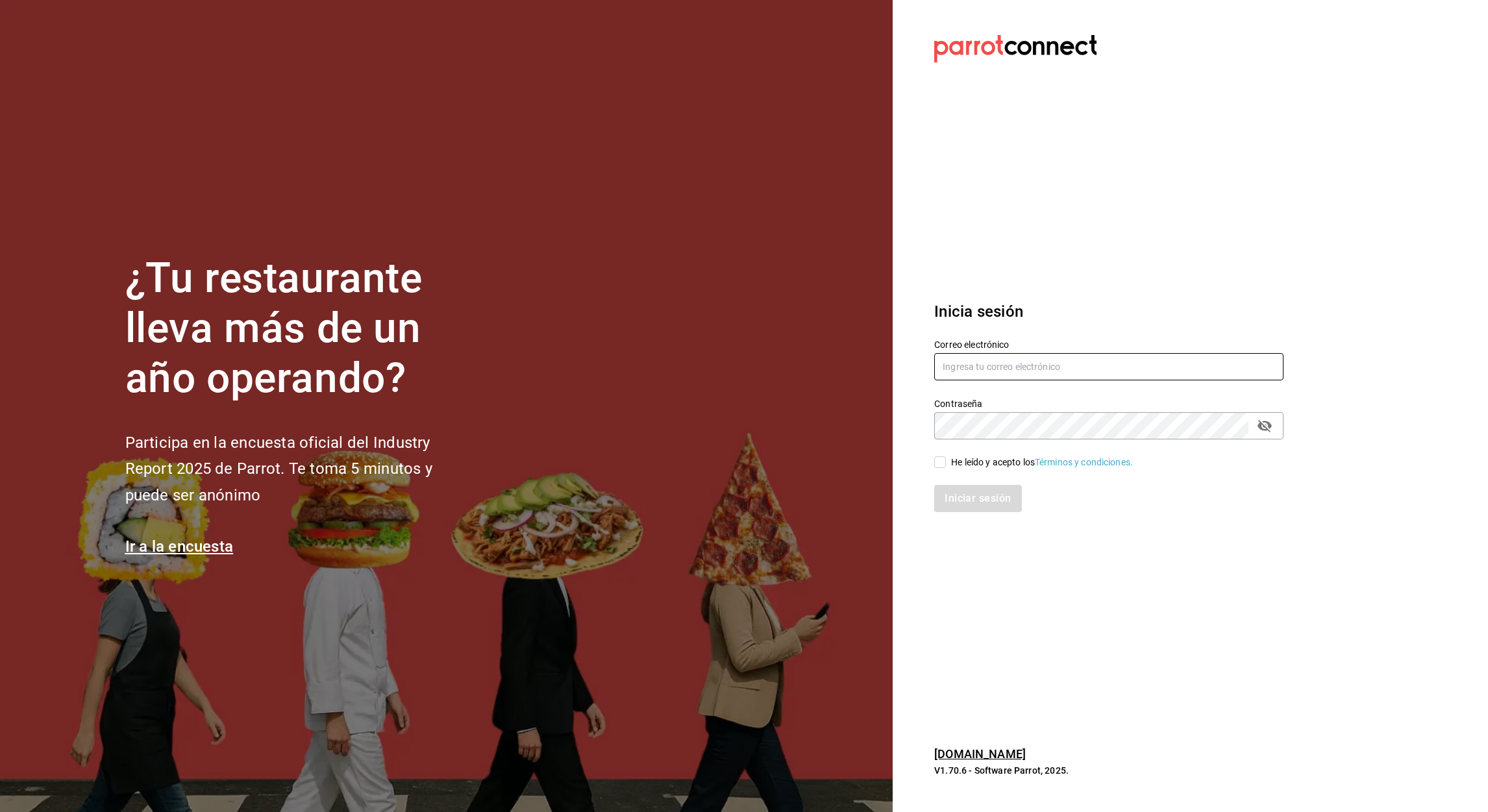
type input "[PERSON_NAME][EMAIL_ADDRESS][PERSON_NAME][DOMAIN_NAME]"
click at [946, 465] on span "He leído y acepto los Términos y condiciones." at bounding box center [1039, 462] width 187 height 14
click at [946, 465] on input "He leído y acepto los Términos y condiciones." at bounding box center [940, 462] width 12 height 12
checkbox input "true"
click at [982, 495] on button "Iniciar sesión" at bounding box center [979, 499] width 88 height 28
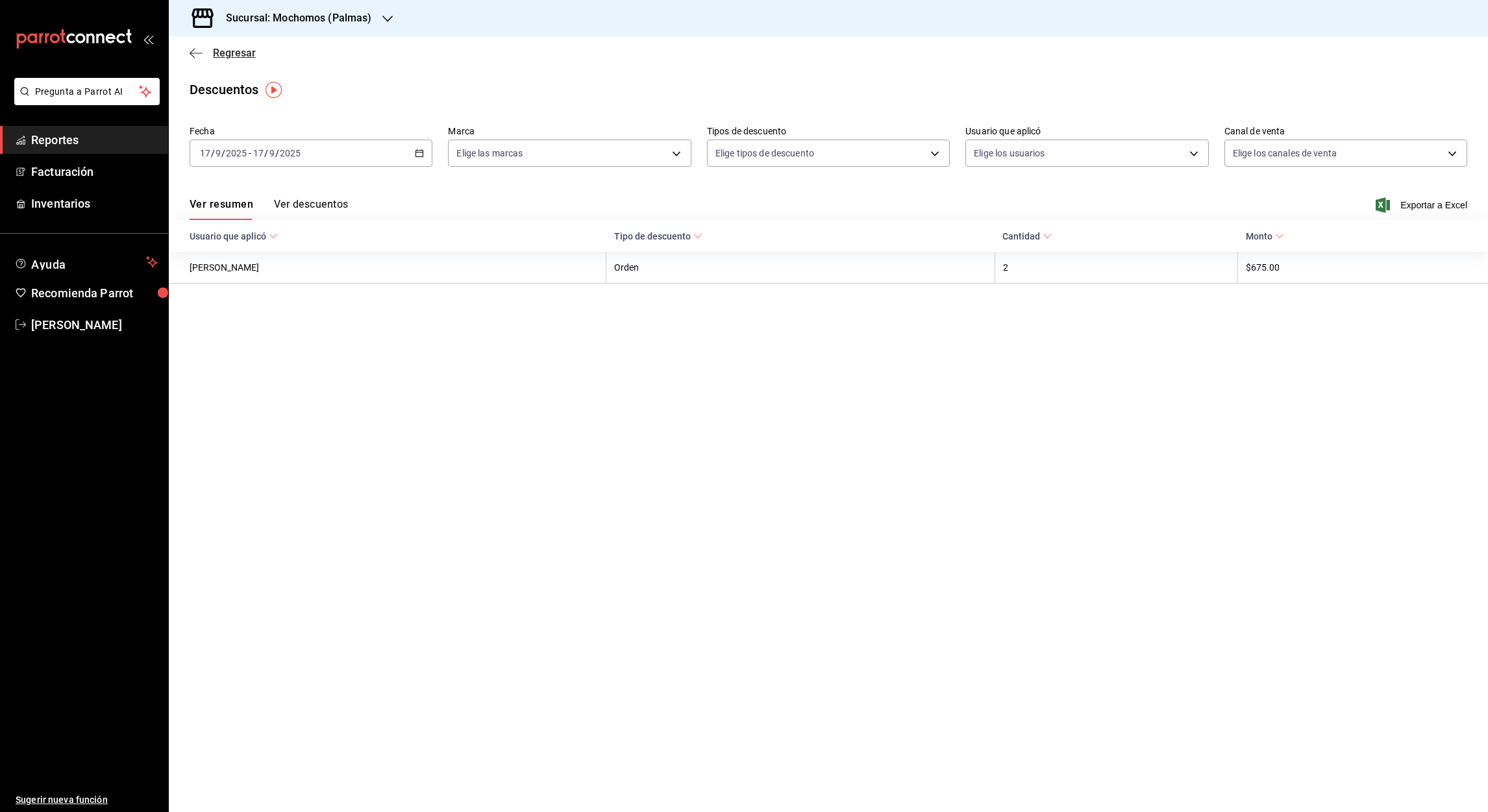
click at [195, 51] on icon "button" at bounding box center [196, 53] width 13 height 12
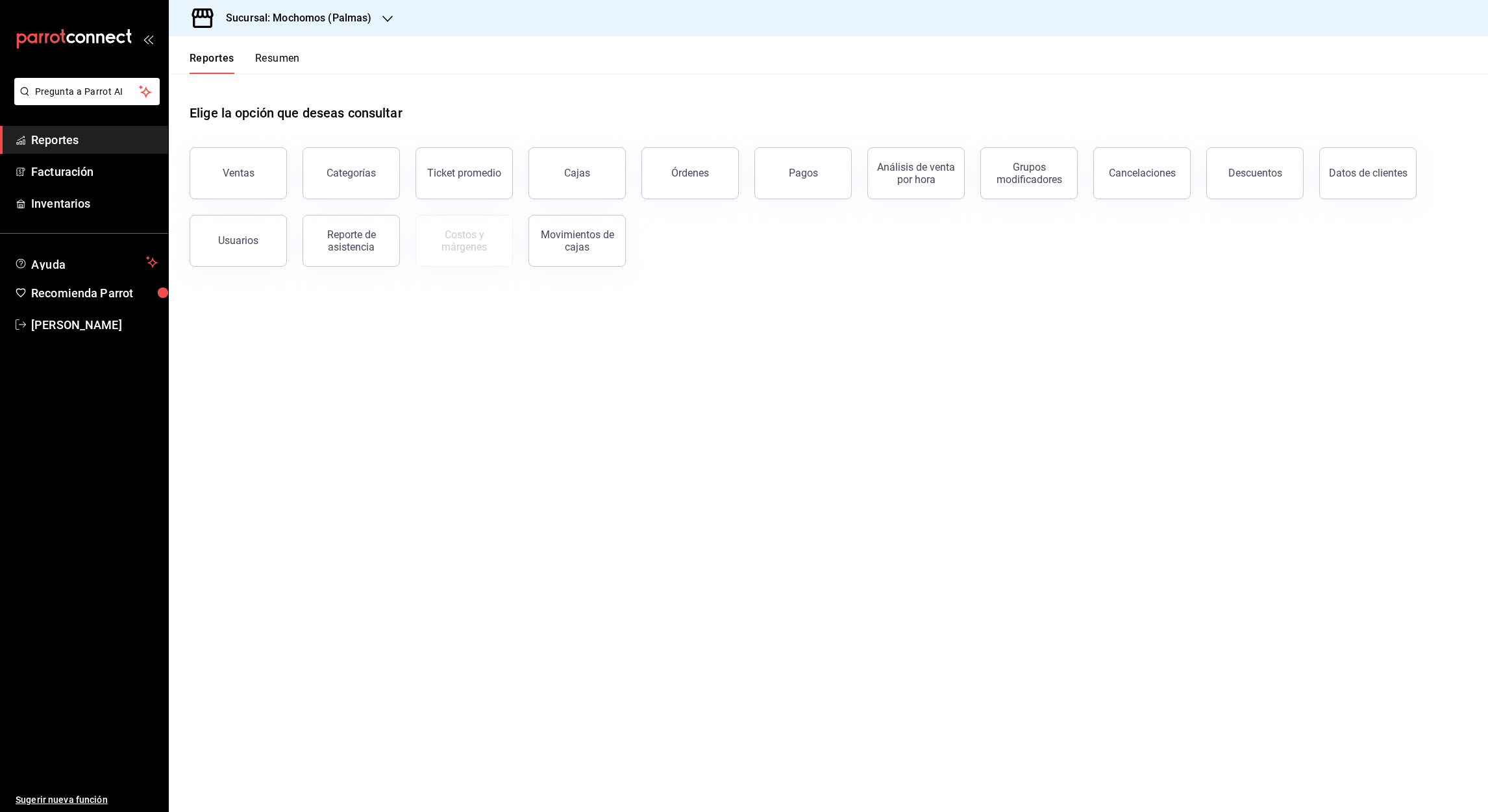
click at [386, 19] on icon "button" at bounding box center [387, 19] width 10 height 10
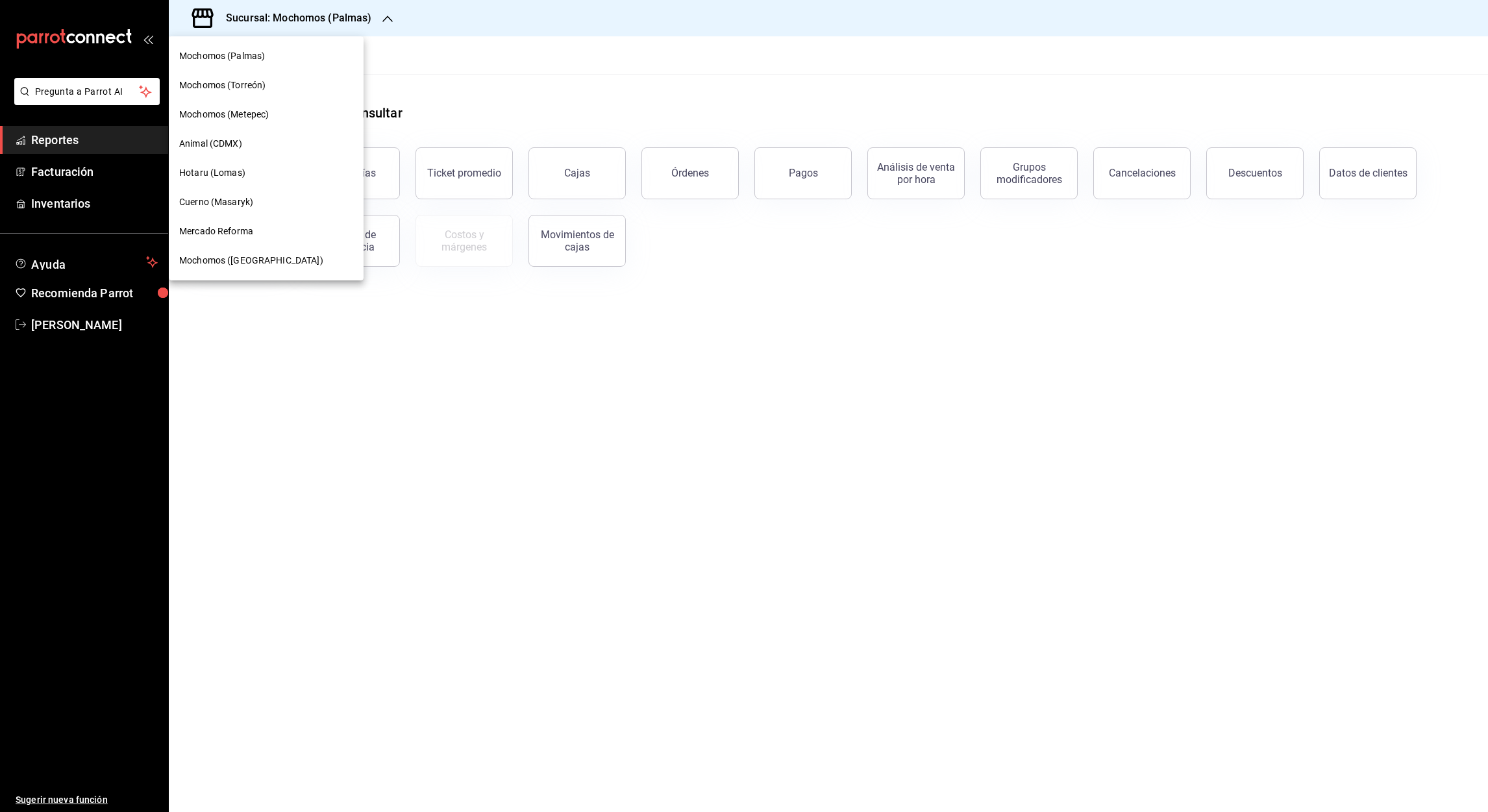
click at [251, 118] on span "Mochomos (Metepec)" at bounding box center [224, 115] width 90 height 14
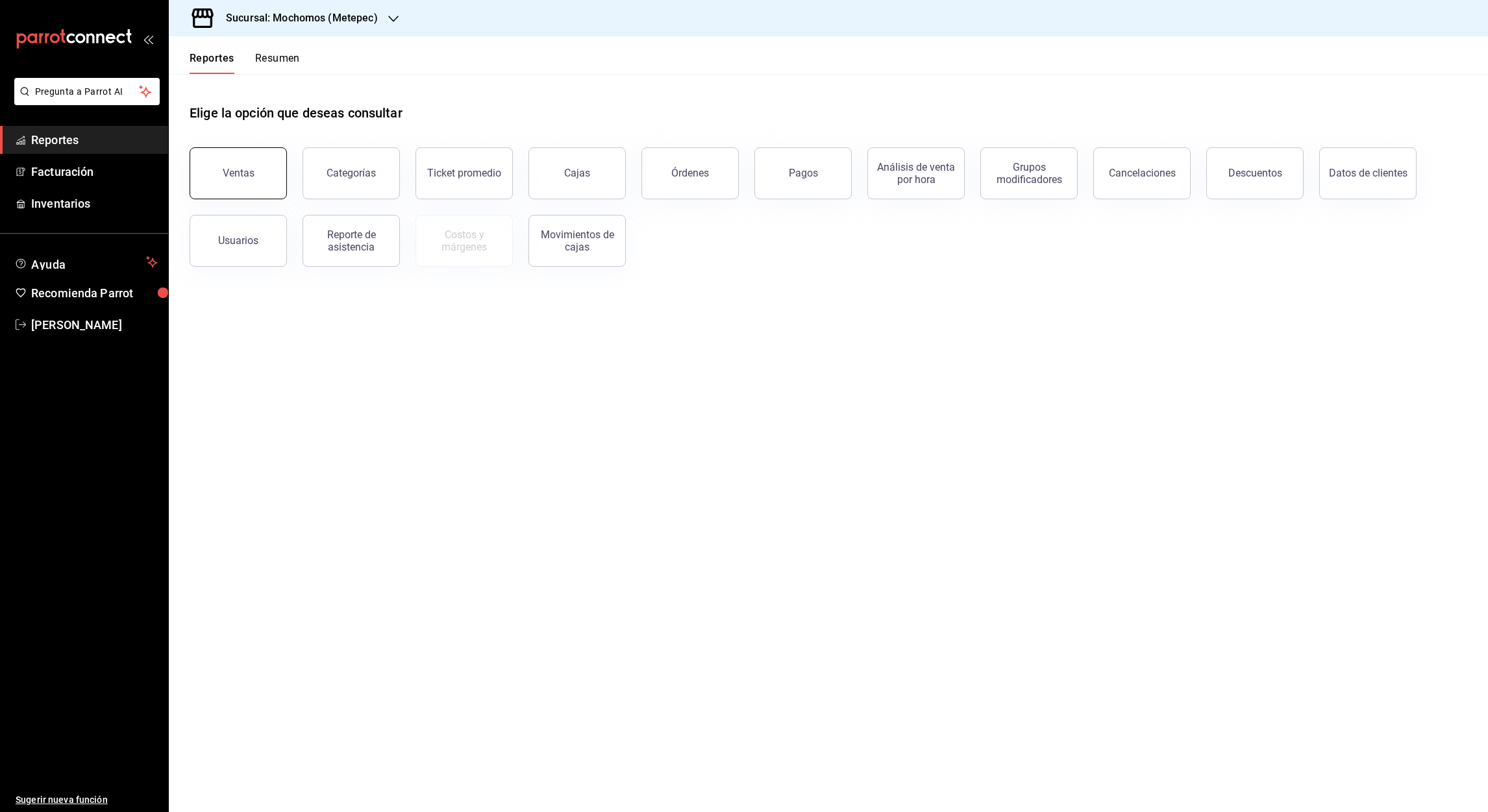
click at [263, 181] on button "Ventas" at bounding box center [238, 173] width 97 height 52
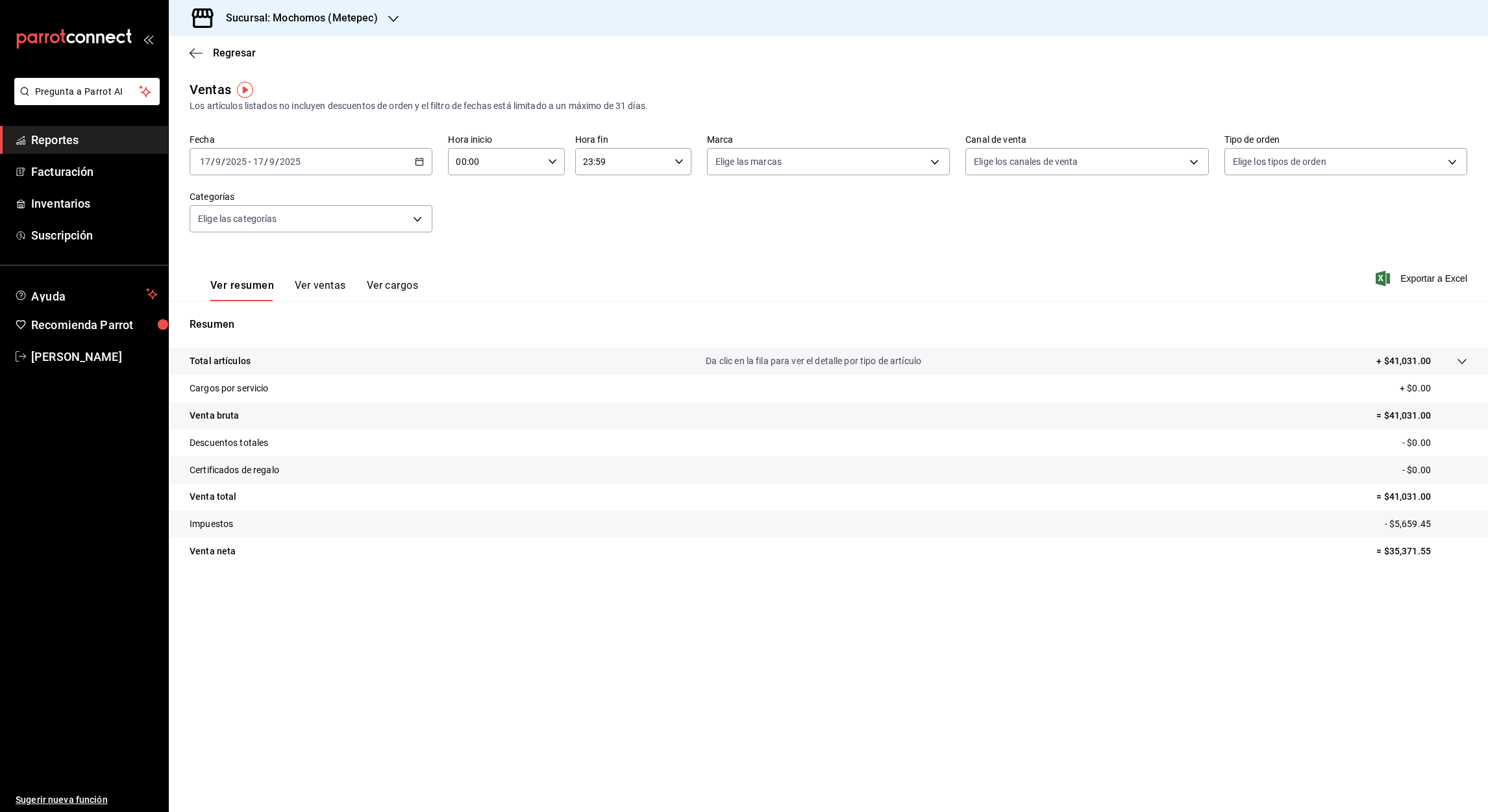
click at [397, 20] on icon "button" at bounding box center [393, 19] width 10 height 10
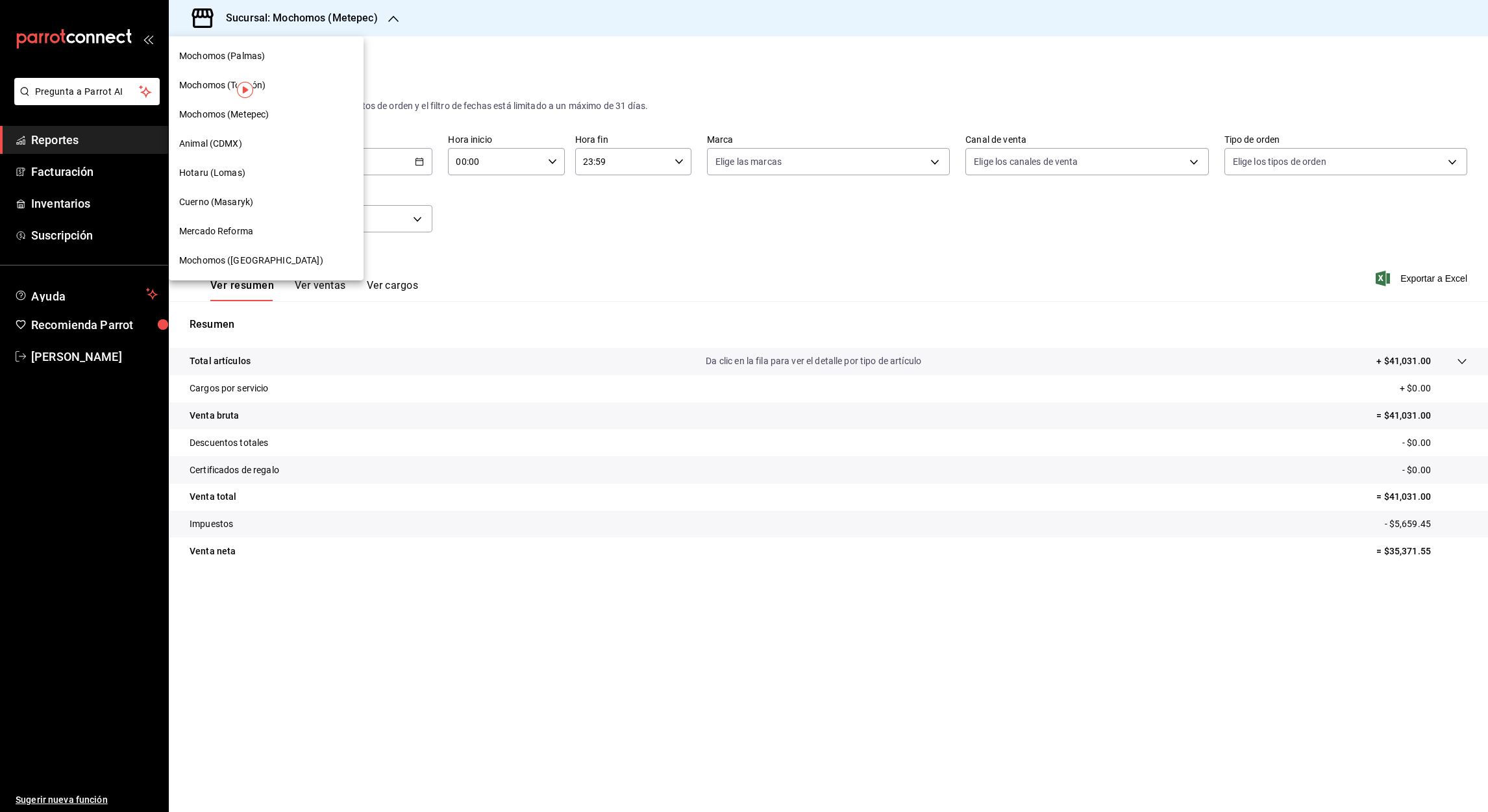
click at [462, 254] on div at bounding box center [744, 406] width 1488 height 812
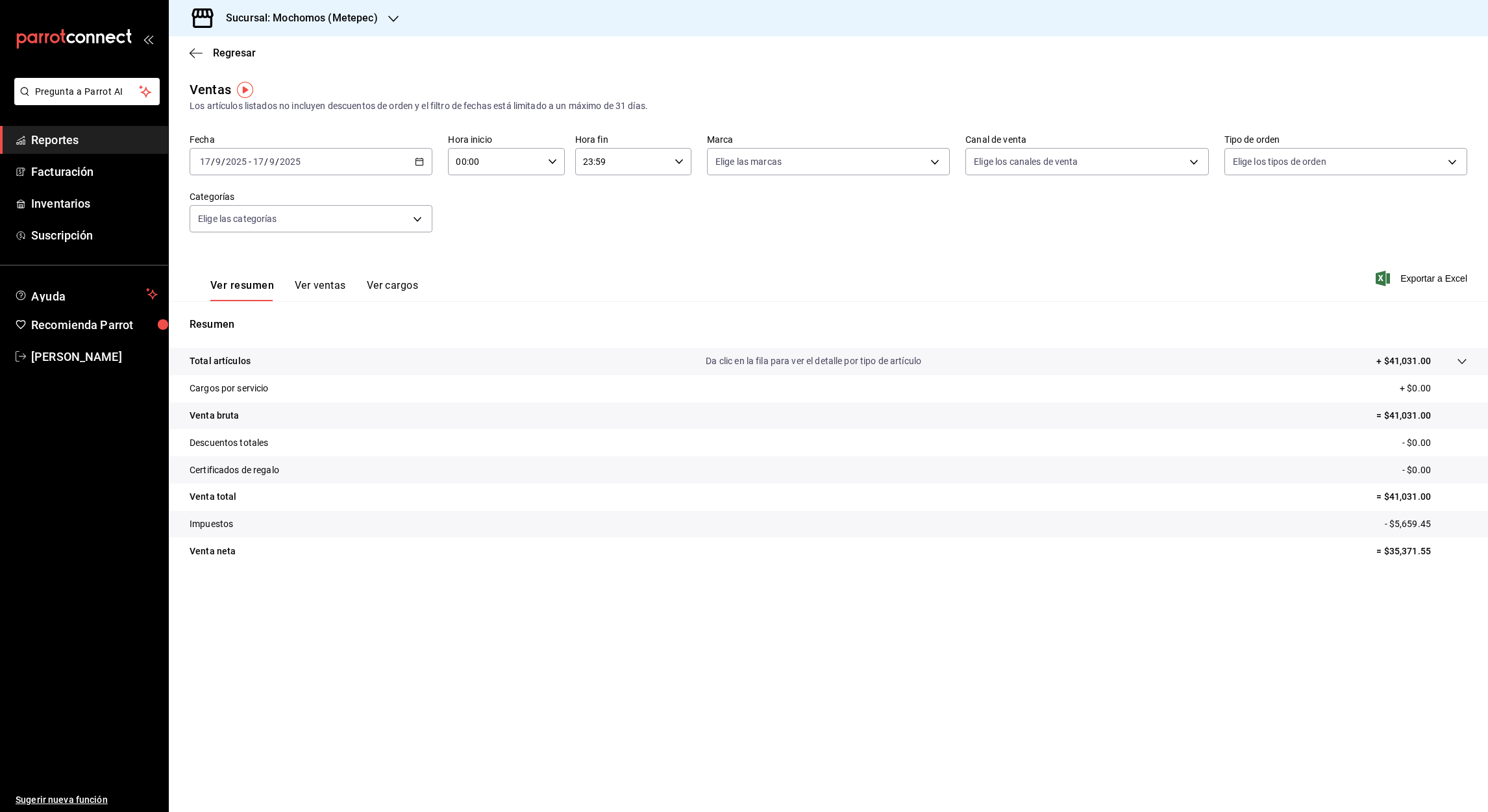
click at [56, 141] on font "Reportes" at bounding box center [55, 140] width 48 height 14
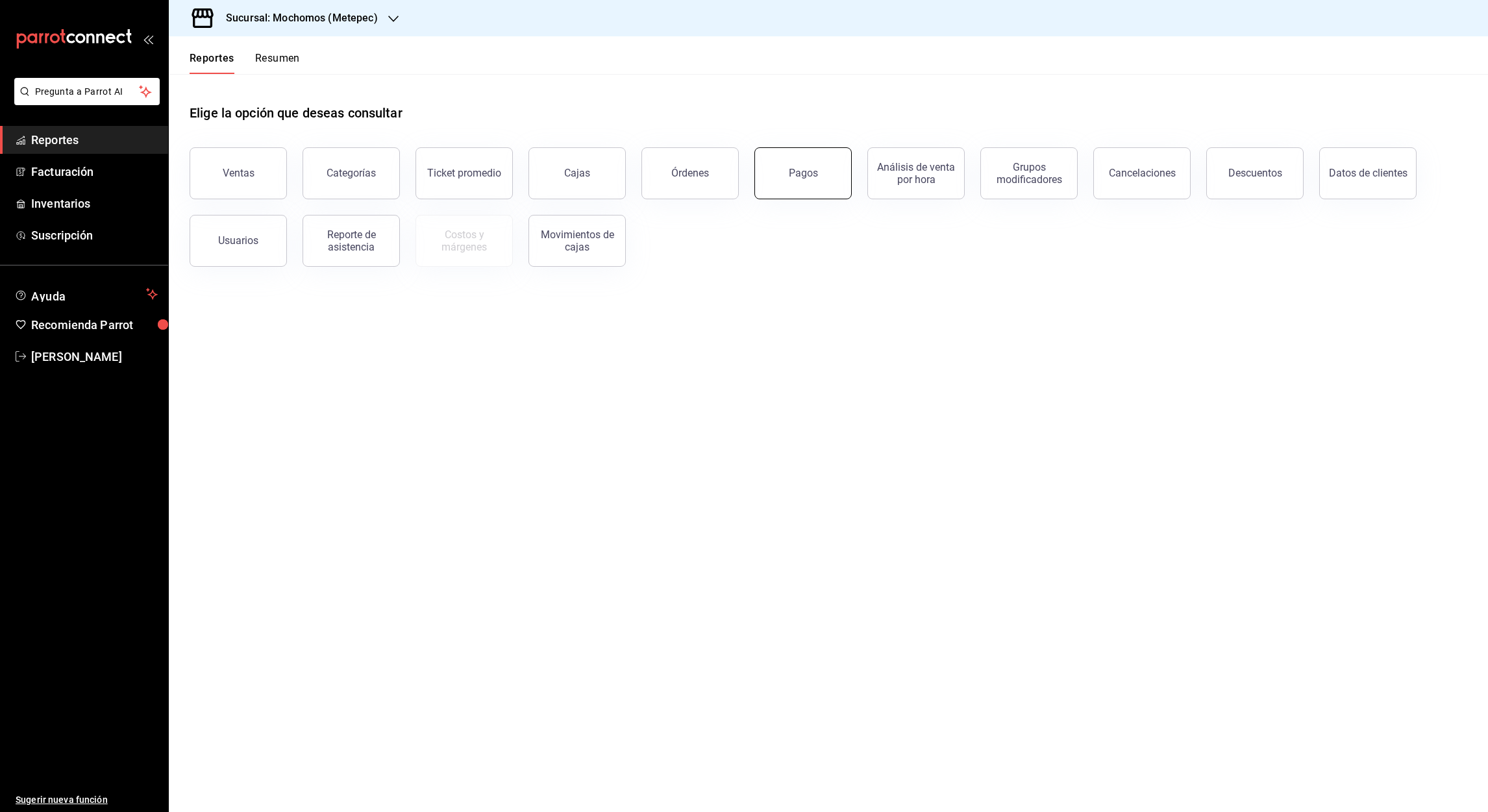
click at [801, 186] on button "Pagos" at bounding box center [803, 173] width 97 height 52
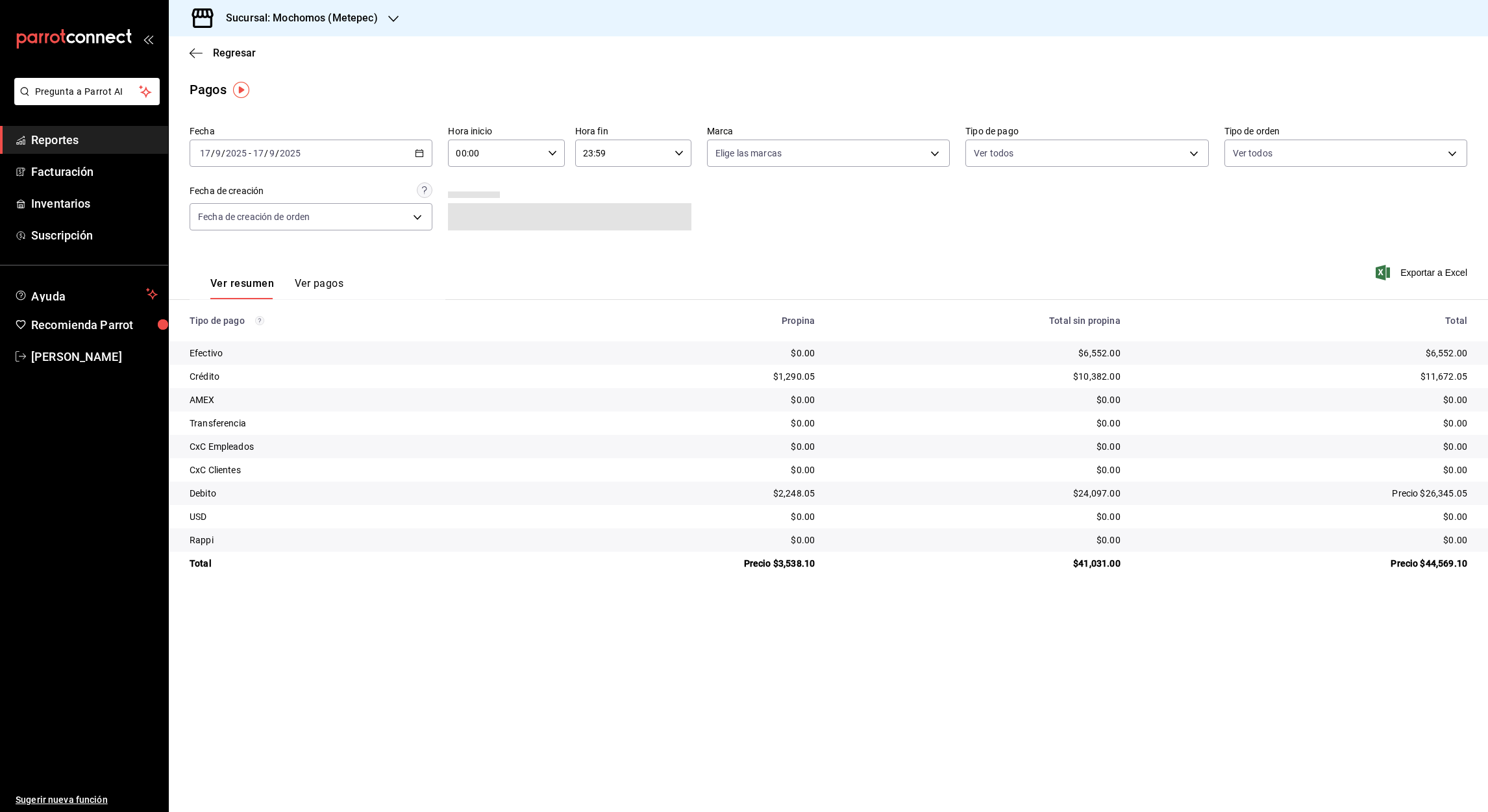
click at [426, 153] on div "2025-09-17 17 / 9 / 2025 - 2025-09-17 17 / 9 / 2025" at bounding box center [311, 153] width 243 height 28
click at [247, 334] on span "Rango de fechas" at bounding box center [251, 339] width 101 height 14
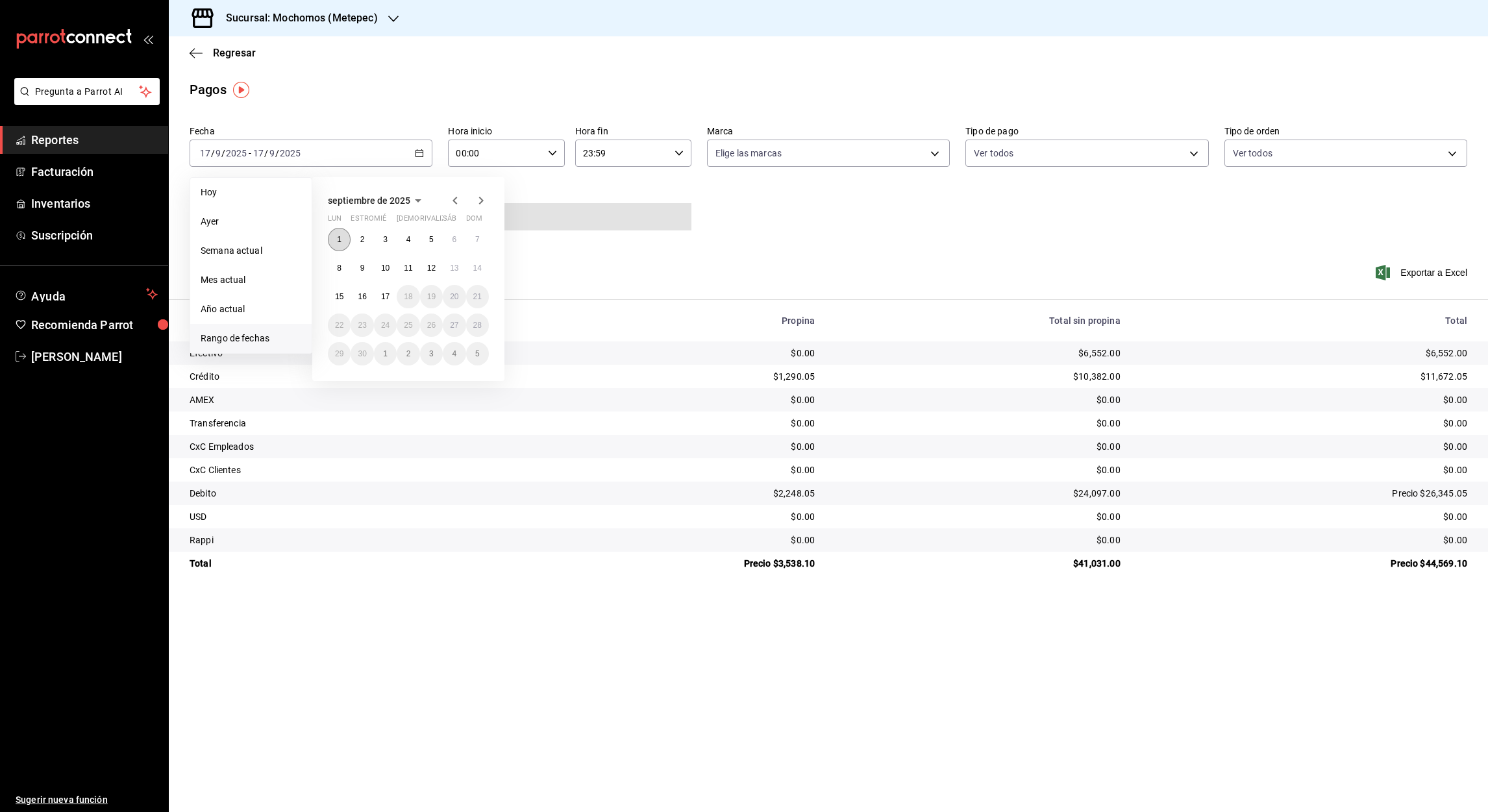
click at [338, 237] on abbr "1" at bounding box center [339, 239] width 5 height 9
click at [384, 297] on abbr "17" at bounding box center [385, 296] width 8 height 9
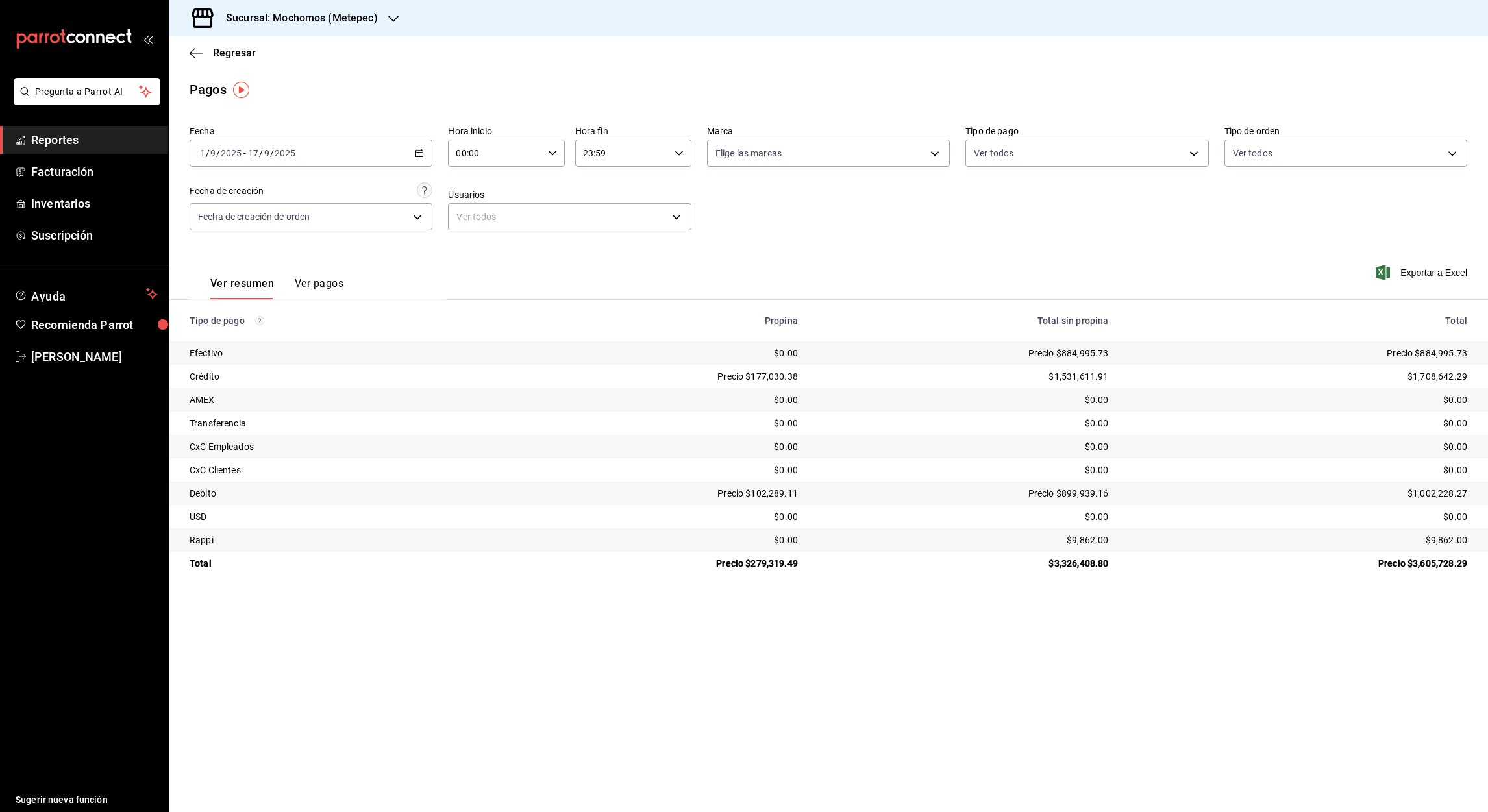
click at [461, 157] on input "00:00" at bounding box center [495, 153] width 94 height 26
click at [476, 219] on button "05" at bounding box center [477, 215] width 53 height 26
type input "05:00"
click at [589, 153] on div at bounding box center [744, 406] width 1488 height 812
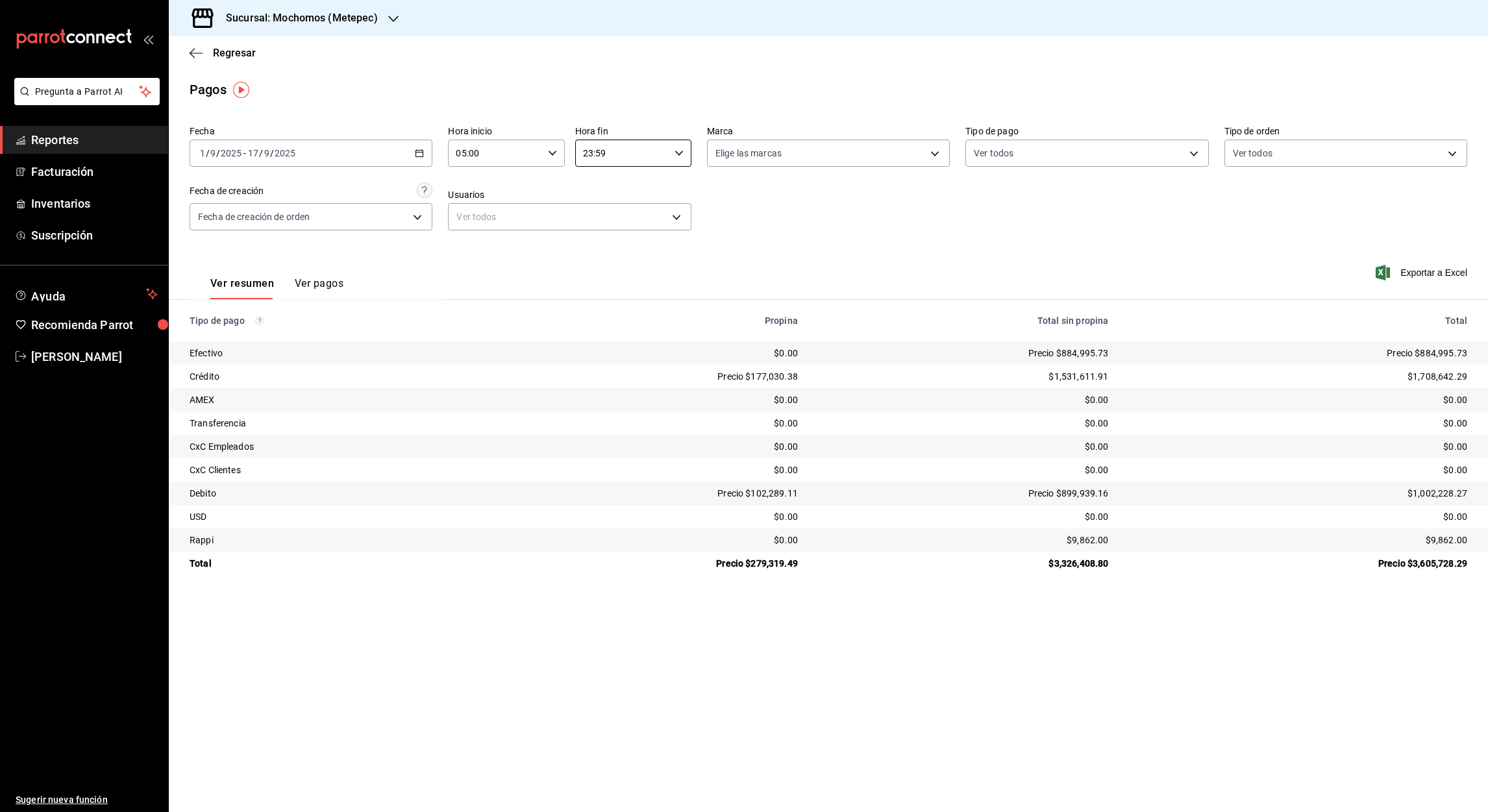
click at [589, 153] on input "23:59" at bounding box center [622, 153] width 94 height 26
click at [606, 183] on span "05" at bounding box center [604, 184] width 38 height 10
click at [599, 152] on div at bounding box center [744, 406] width 1488 height 812
click at [599, 152] on input "05:59" at bounding box center [622, 153] width 94 height 26
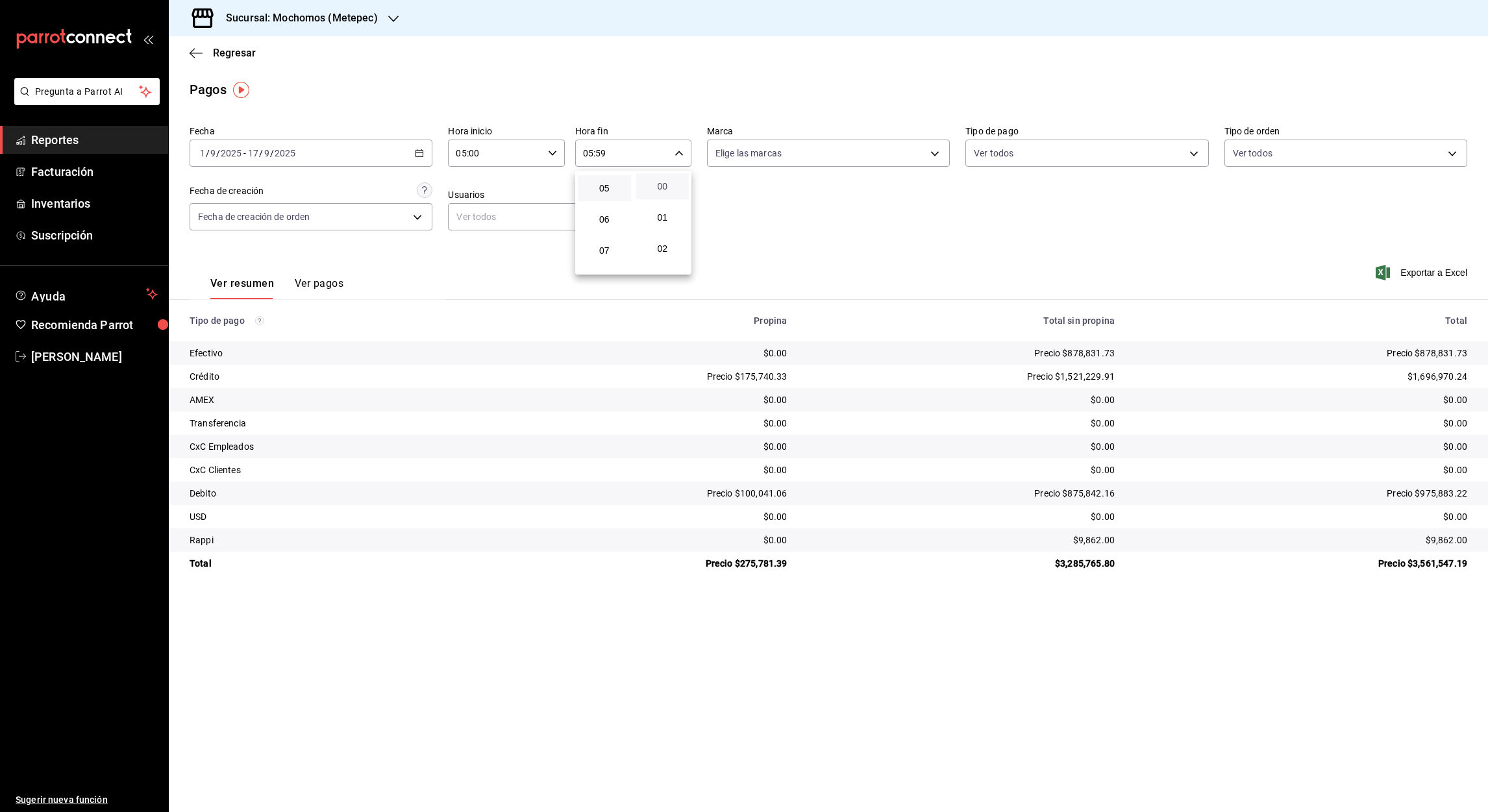
click at [663, 188] on span "00" at bounding box center [663, 186] width 38 height 10
type input "05:00"
click at [1413, 271] on div at bounding box center [744, 406] width 1488 height 812
click at [1417, 273] on font "Exportar a Excel" at bounding box center [1433, 273] width 67 height 10
click at [192, 59] on span "Regresar" at bounding box center [223, 53] width 66 height 12
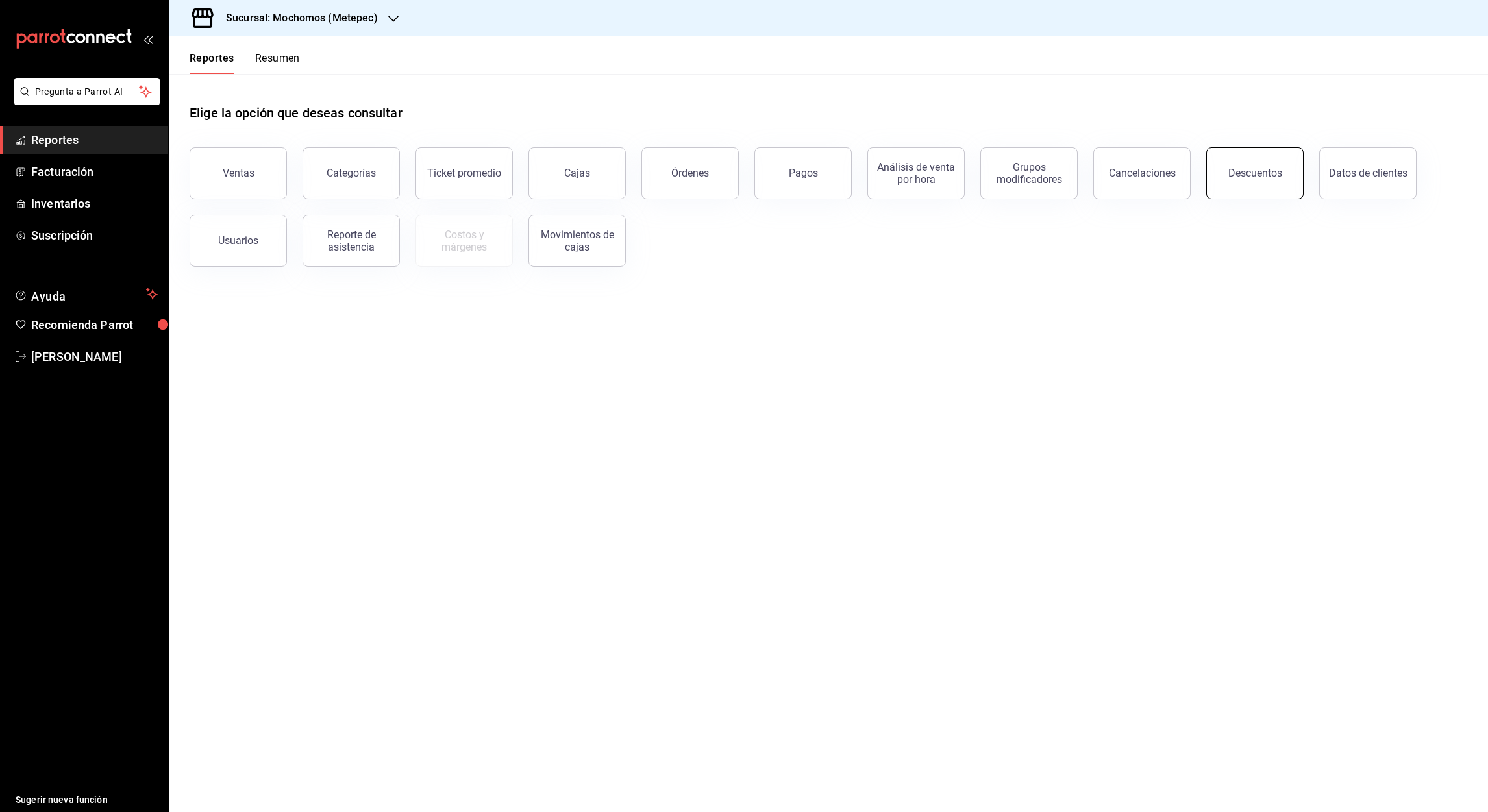
click at [1237, 188] on button "Descuentos" at bounding box center [1255, 173] width 97 height 52
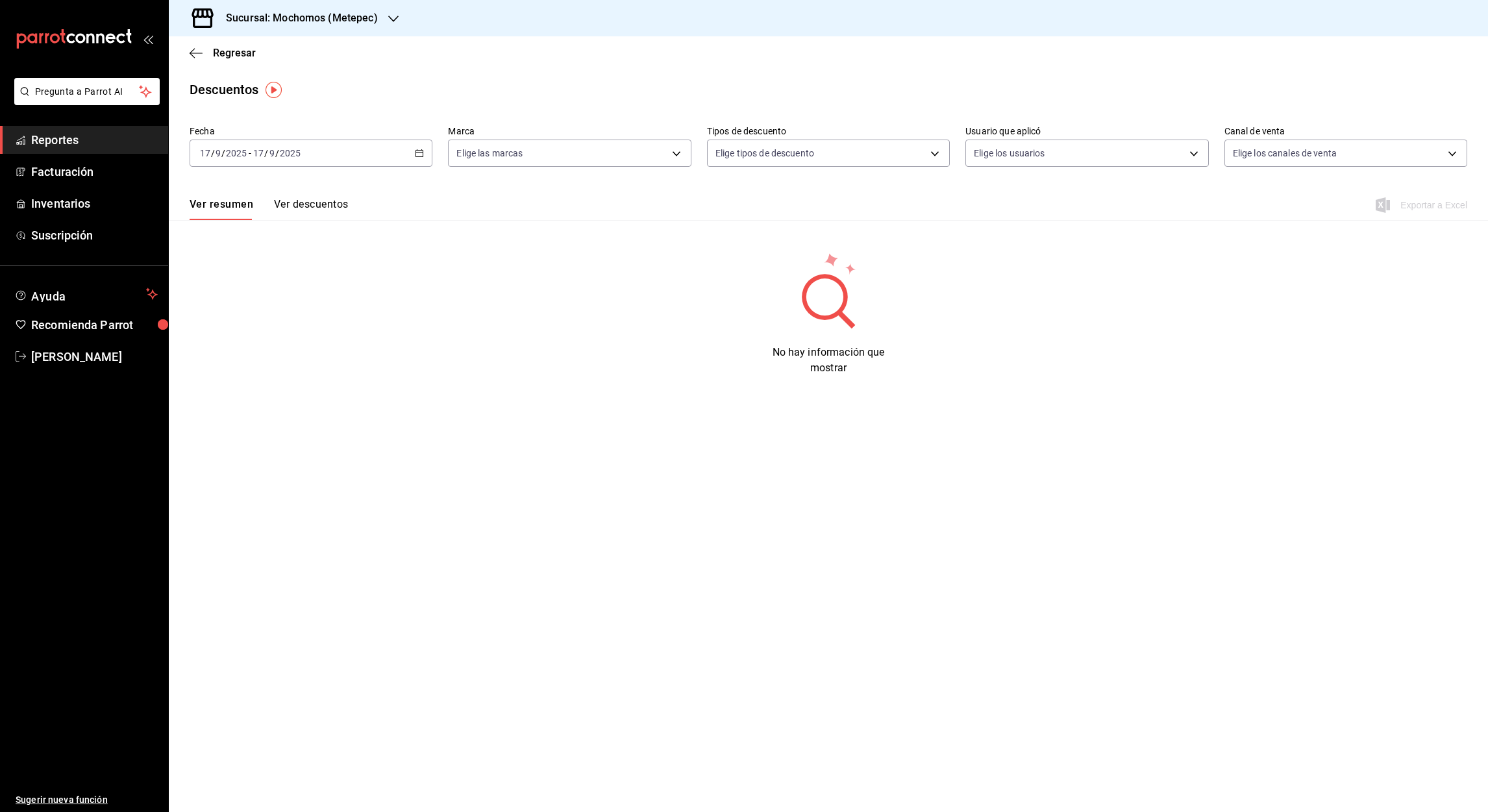
click at [422, 155] on icon "button" at bounding box center [419, 152] width 9 height 9
click at [228, 330] on li "Rango de fechas" at bounding box center [251, 338] width 121 height 29
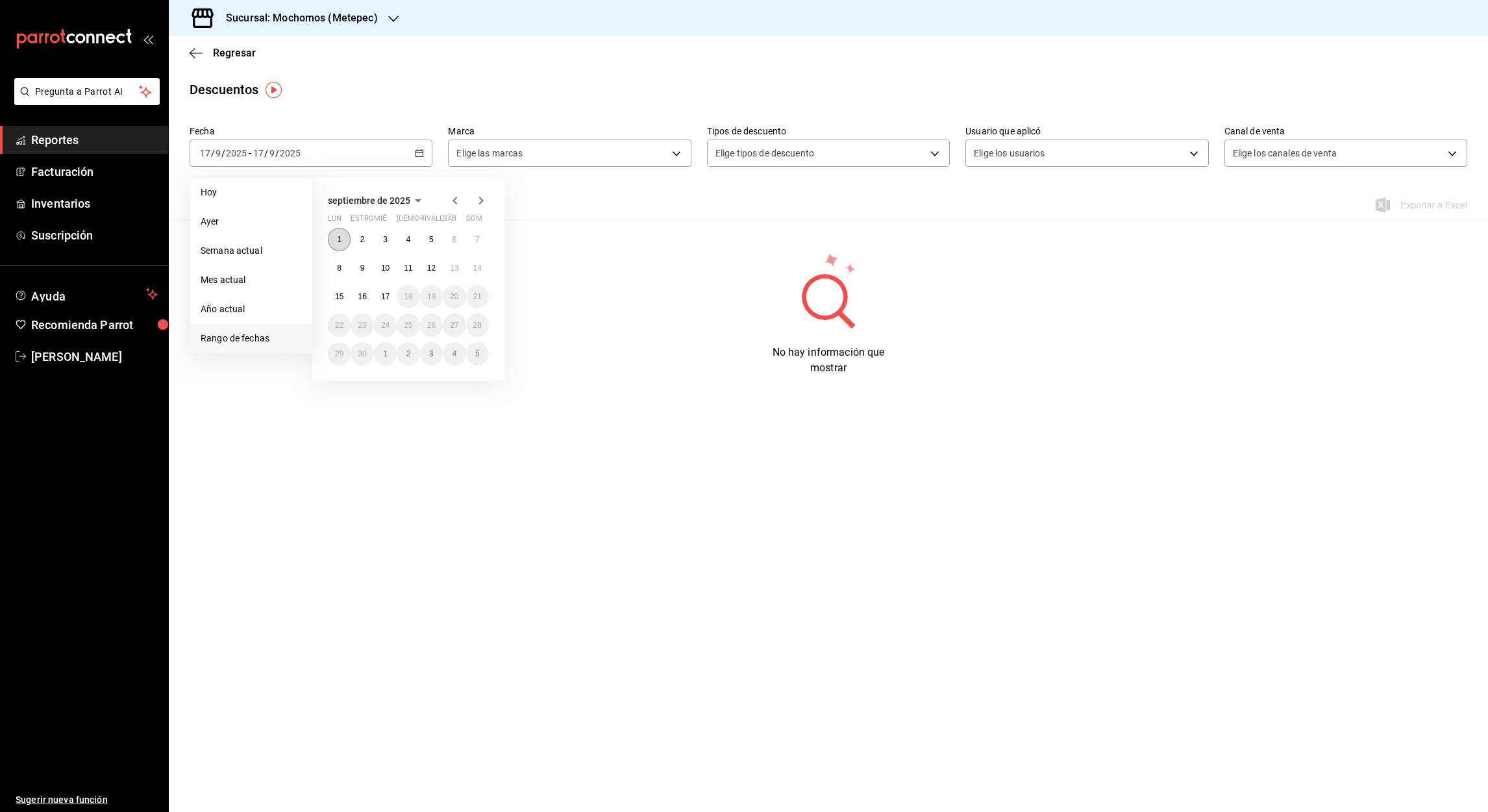
click at [344, 243] on button "1" at bounding box center [339, 239] width 23 height 23
click at [383, 299] on abbr "17" at bounding box center [385, 296] width 8 height 9
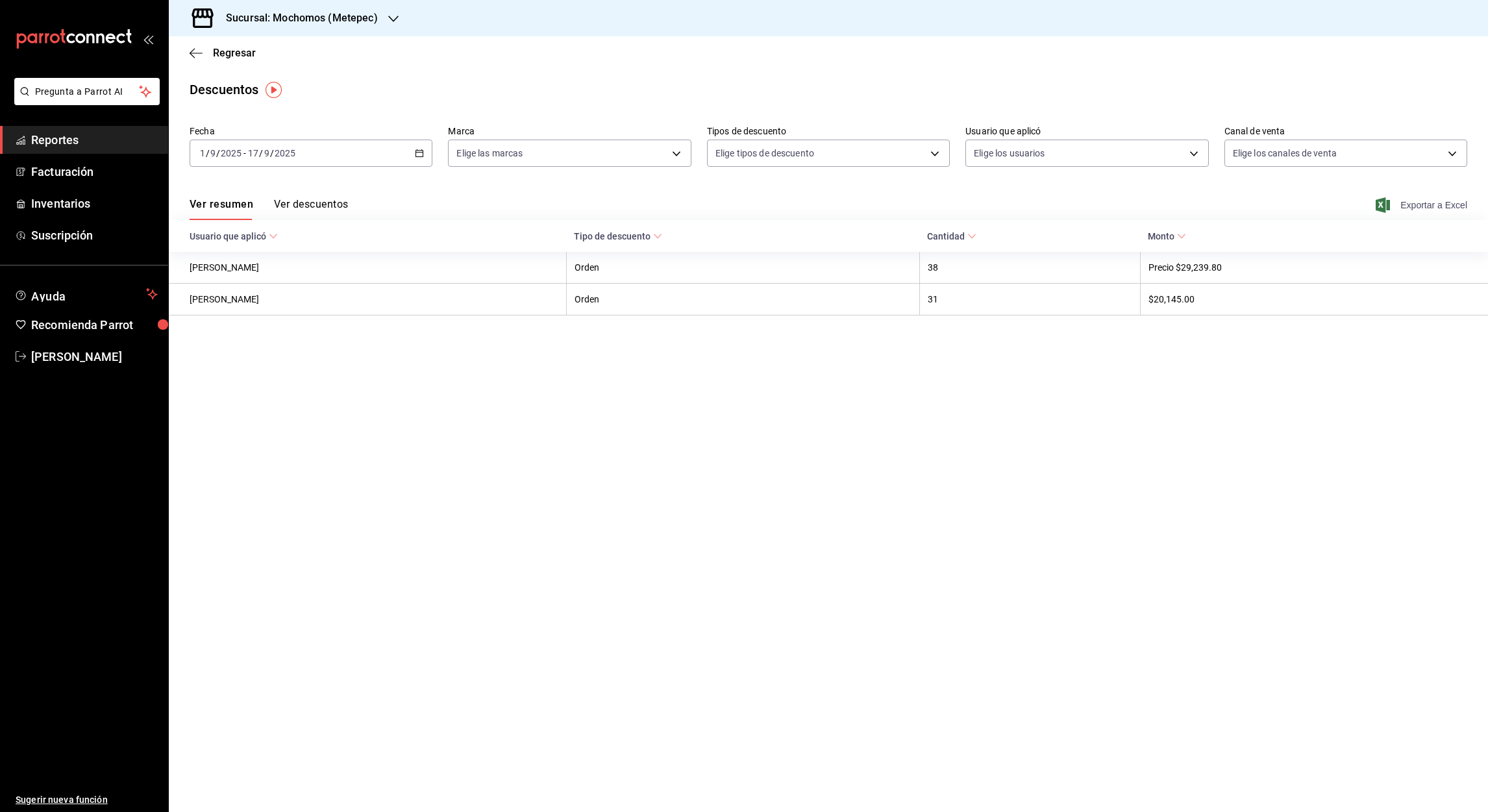
click at [1422, 210] on font "Exportar a Excel" at bounding box center [1433, 205] width 67 height 10
click at [685, 152] on body "Pregunta a Parrot AI Reportes Facturación Inventarios Suscripción Ayuda Recomie…" at bounding box center [744, 406] width 1488 height 812
click at [465, 245] on input "checkbox" at bounding box center [462, 247] width 12 height 12
checkbox input "true"
type input "2365f74e-aa6b-4392-bdf2-72765591bddf"
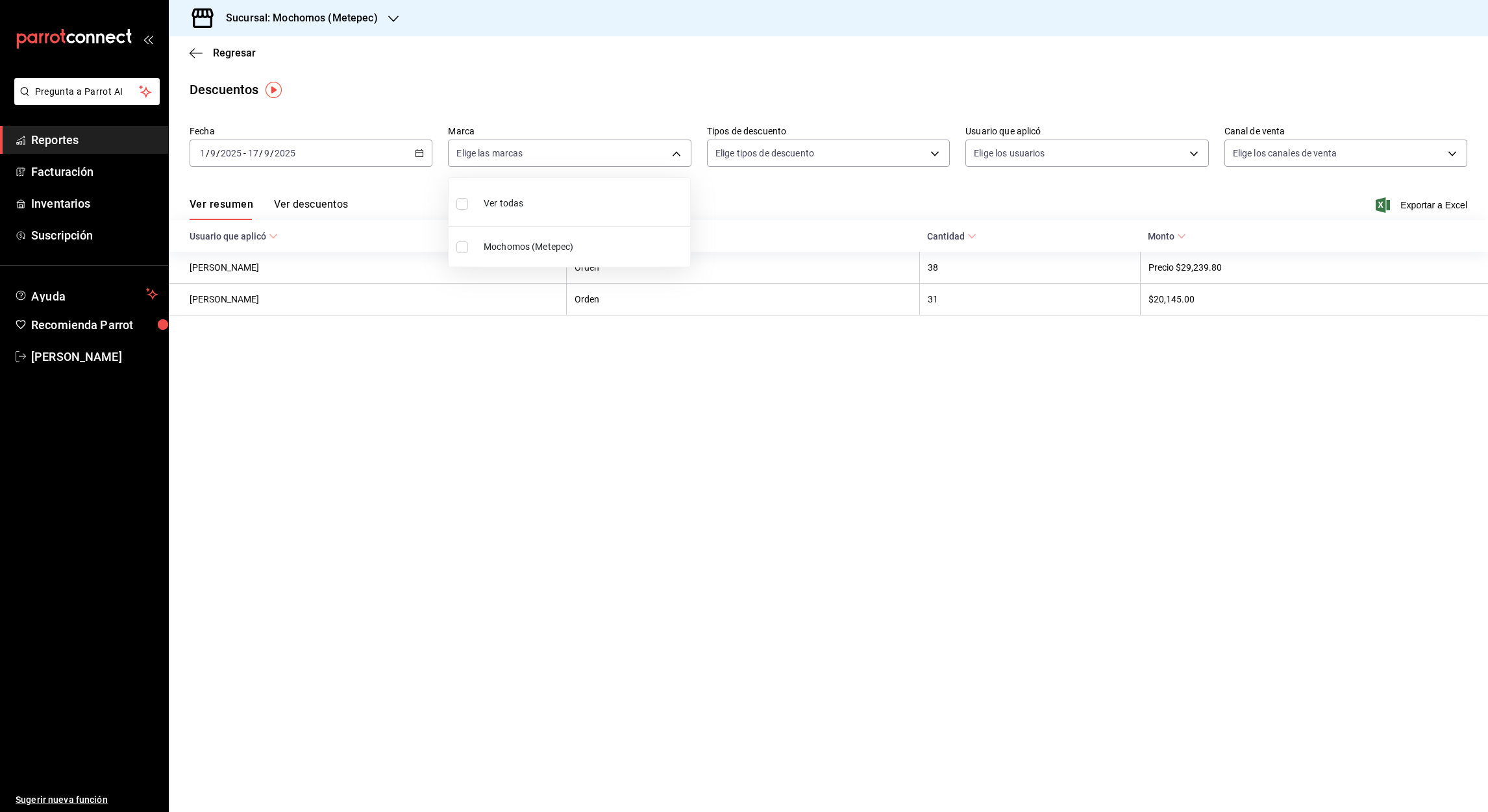
checkbox input "true"
click at [1403, 210] on div at bounding box center [744, 406] width 1488 height 812
click at [1402, 209] on font "Exportar a Excel" at bounding box center [1433, 205] width 67 height 10
click at [897, 411] on main "Regresar Descuentos Fecha 2025-09-01 1 / 9 / 2025 - 2025-09-17 17 / 9 / 2025 Ma…" at bounding box center [828, 424] width 1319 height 775
